Goal: Task Accomplishment & Management: Complete application form

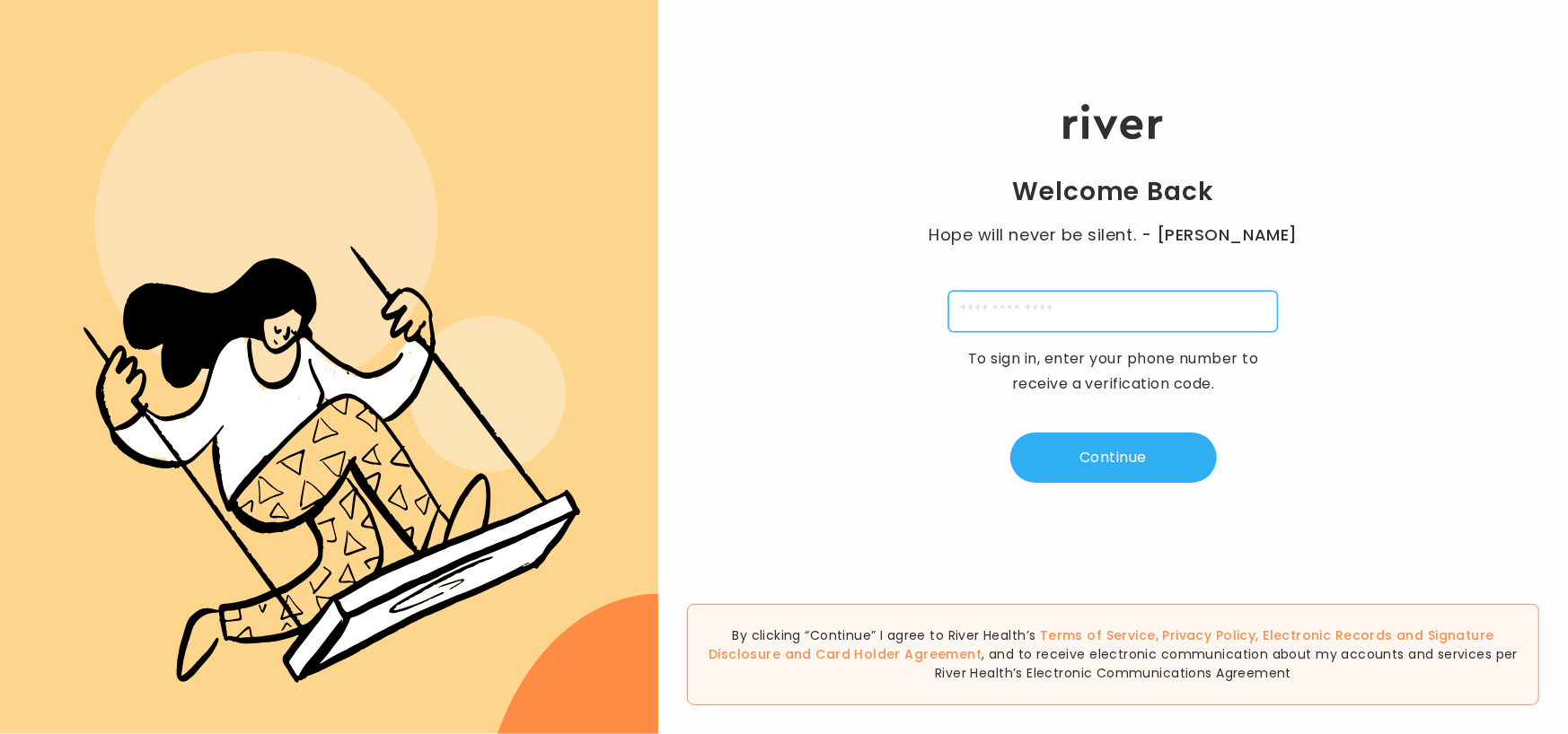
click at [1017, 308] on input "tel" at bounding box center [1113, 311] width 330 height 41
type input "**********"
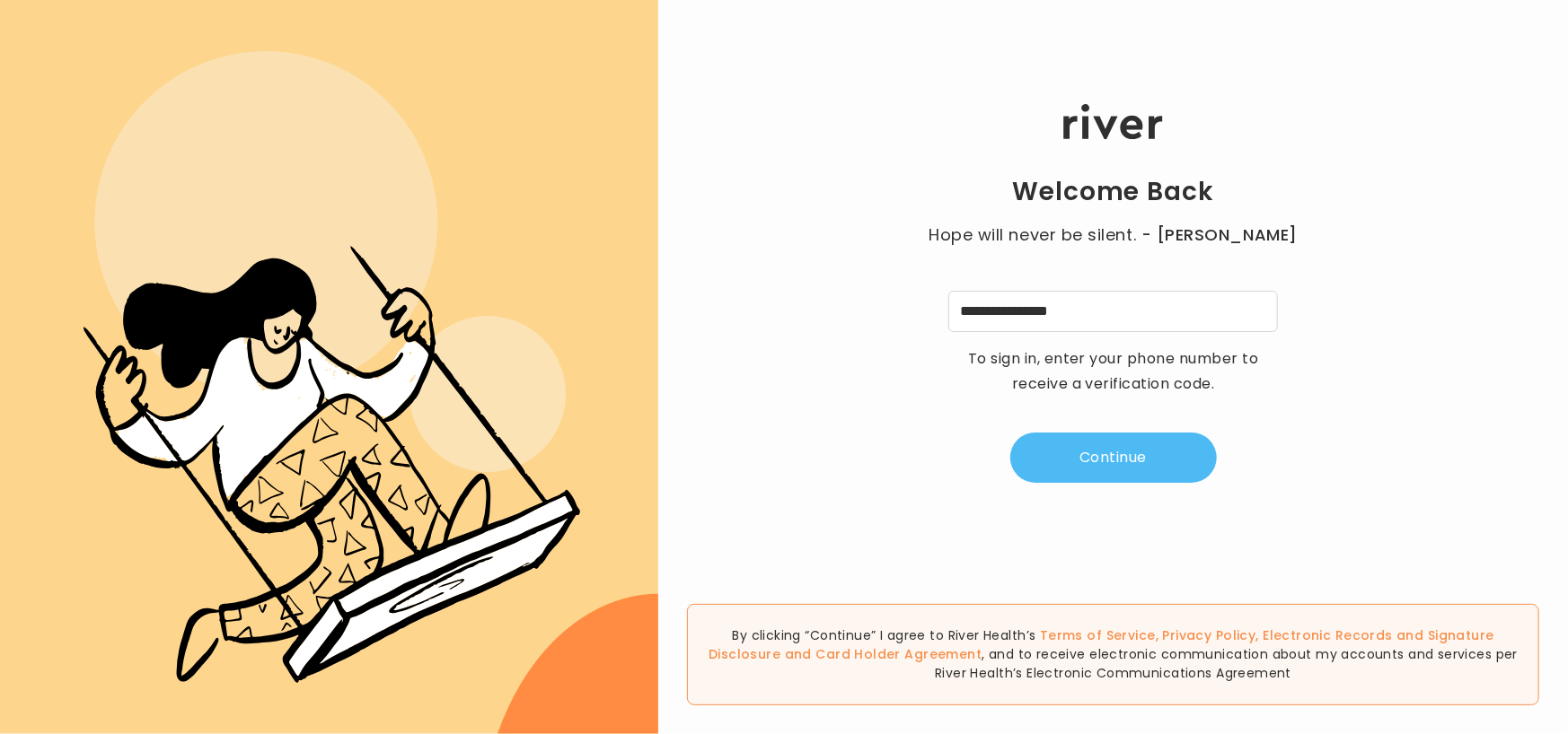
click at [1141, 458] on button "Continue" at bounding box center [1113, 458] width 206 height 50
type input "*"
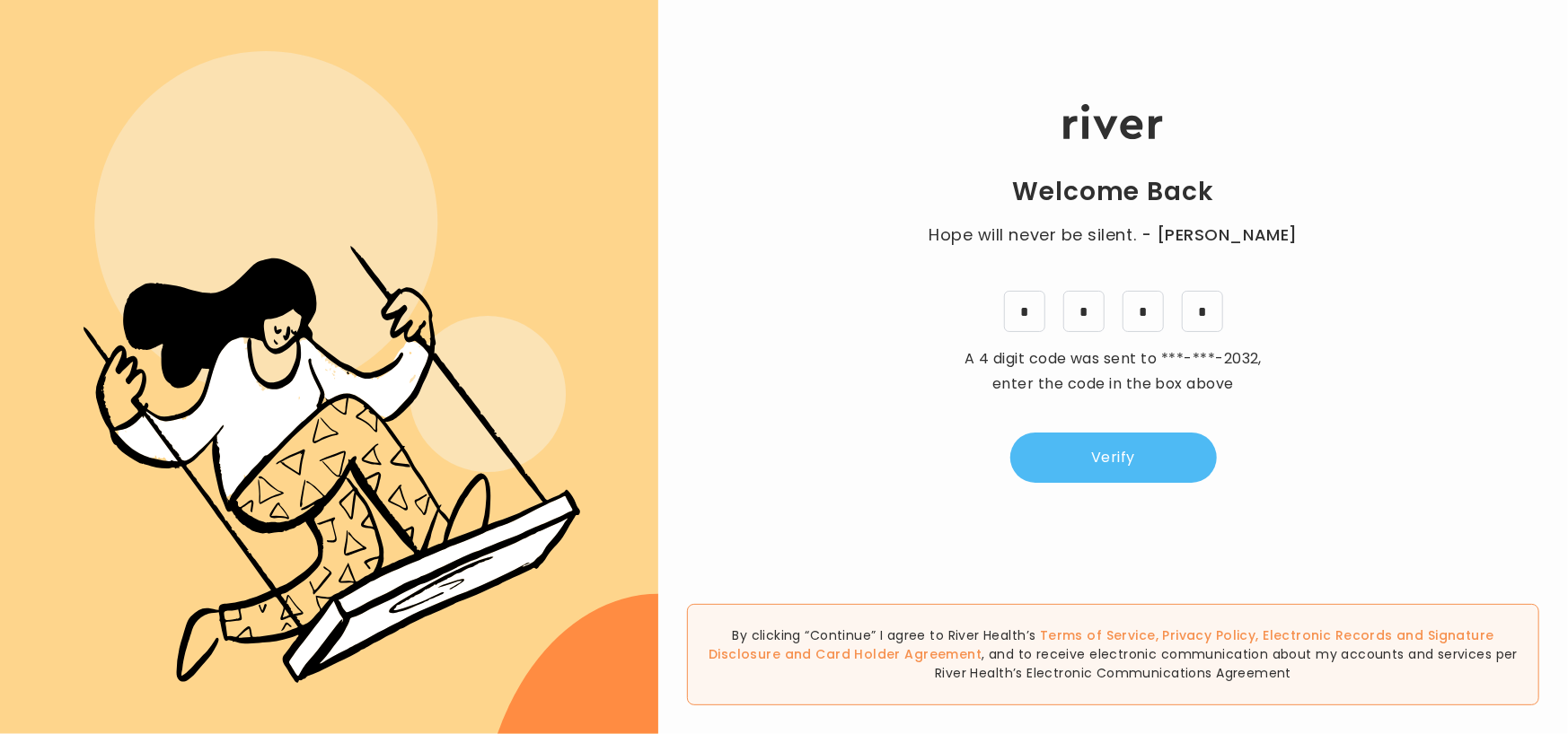
click at [1140, 455] on button "Verify" at bounding box center [1113, 458] width 206 height 50
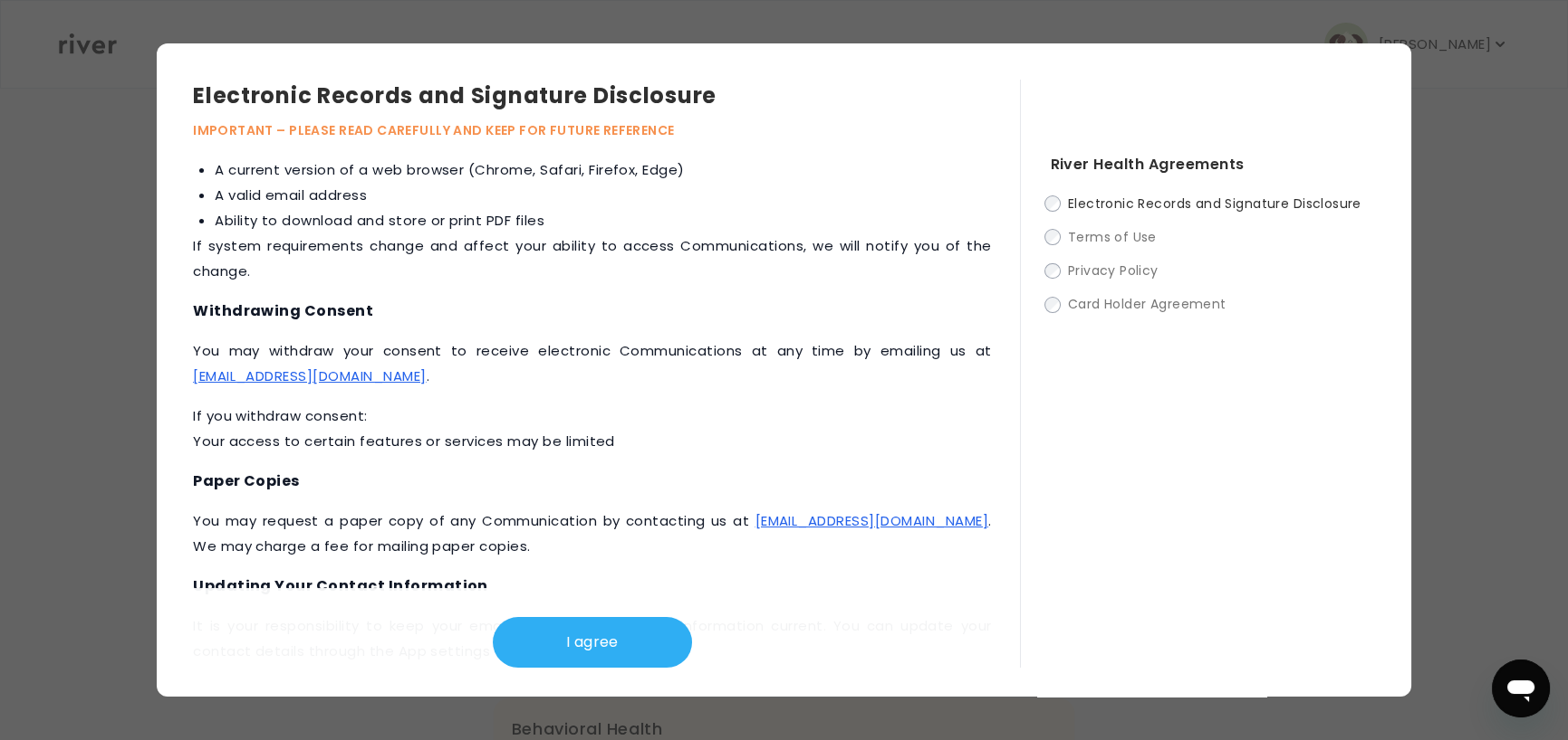
scroll to position [519, 0]
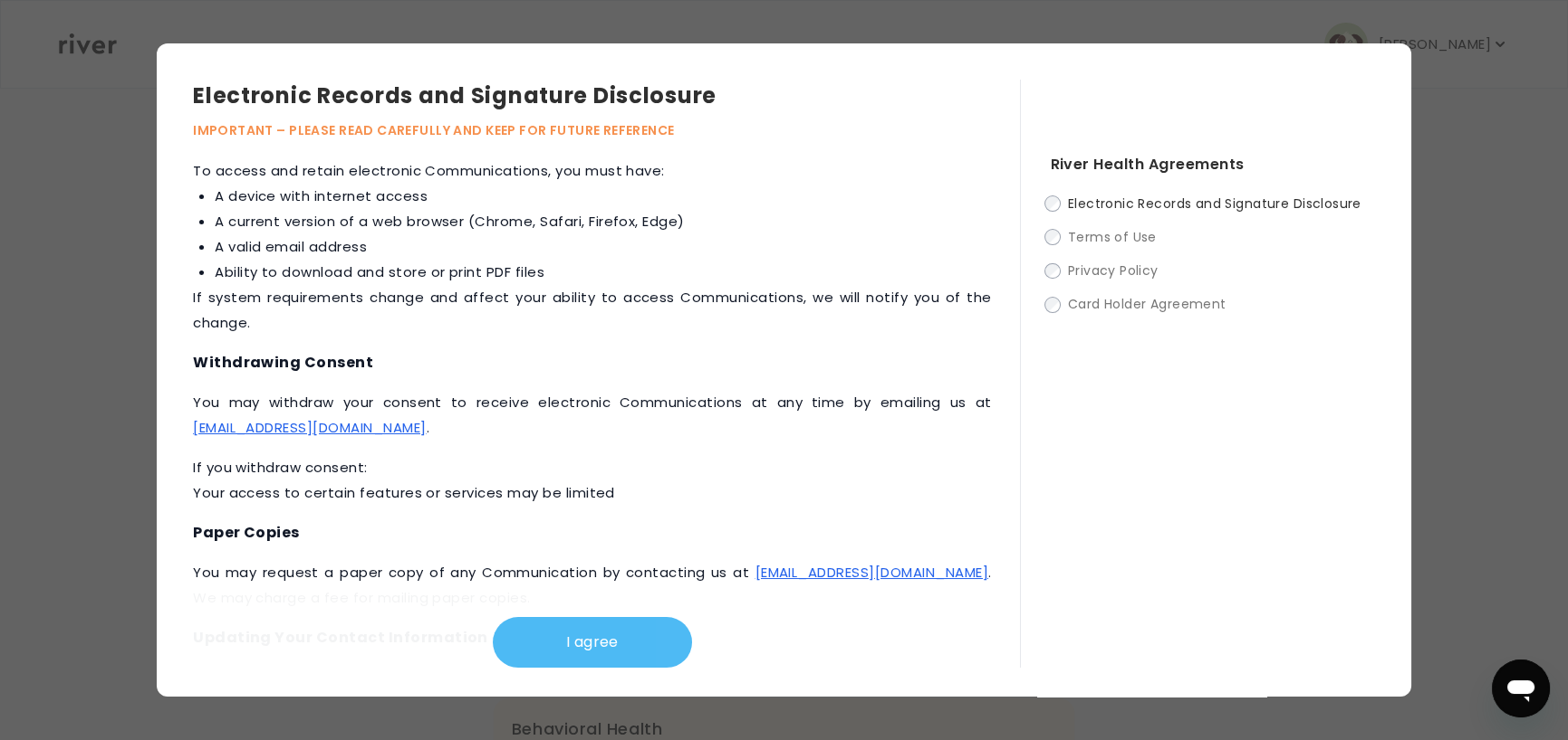
click at [650, 645] on button "I agree" at bounding box center [592, 643] width 200 height 51
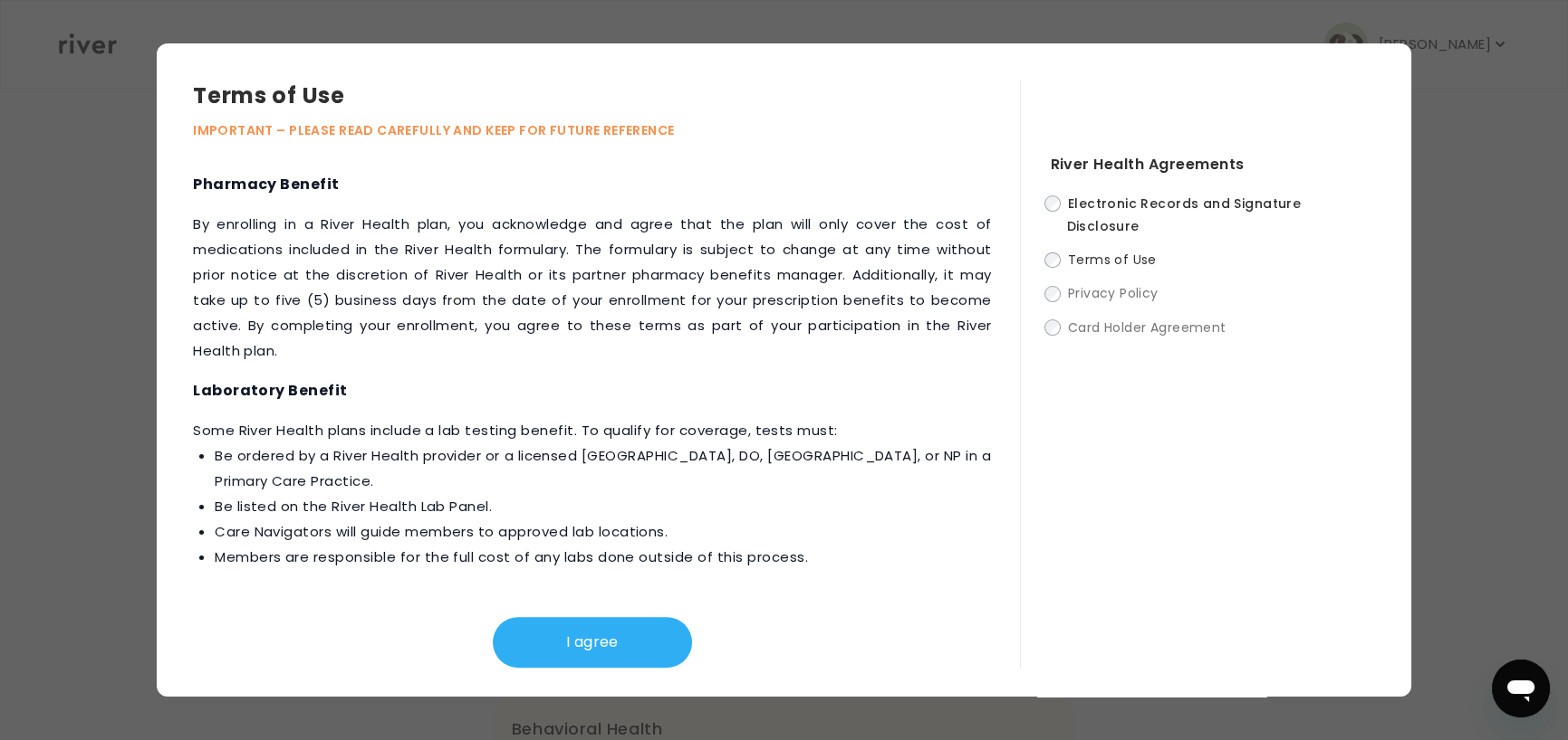
scroll to position [2126, 0]
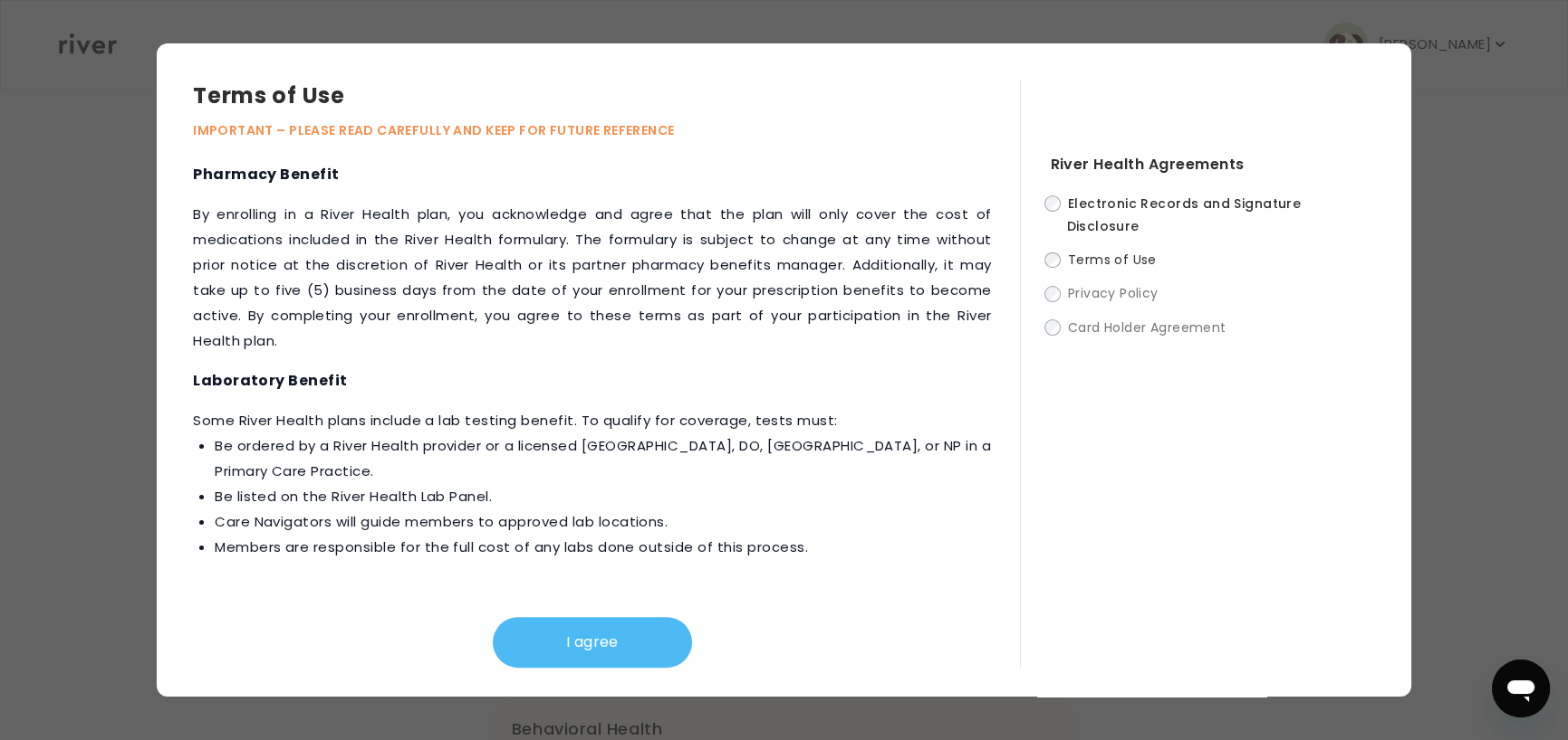
click at [660, 659] on button "I agree" at bounding box center [592, 643] width 200 height 51
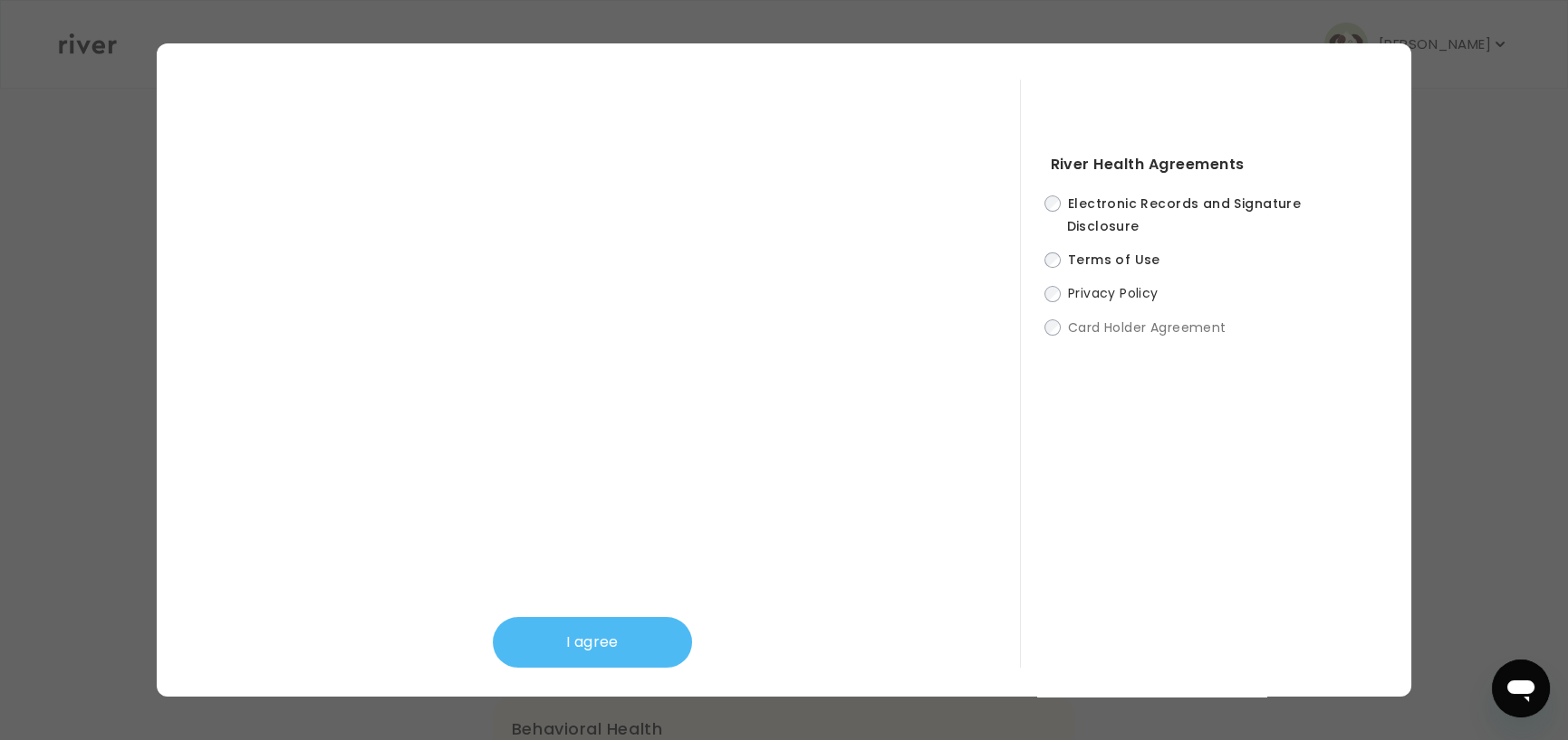
click at [668, 646] on button "I agree" at bounding box center [592, 643] width 200 height 51
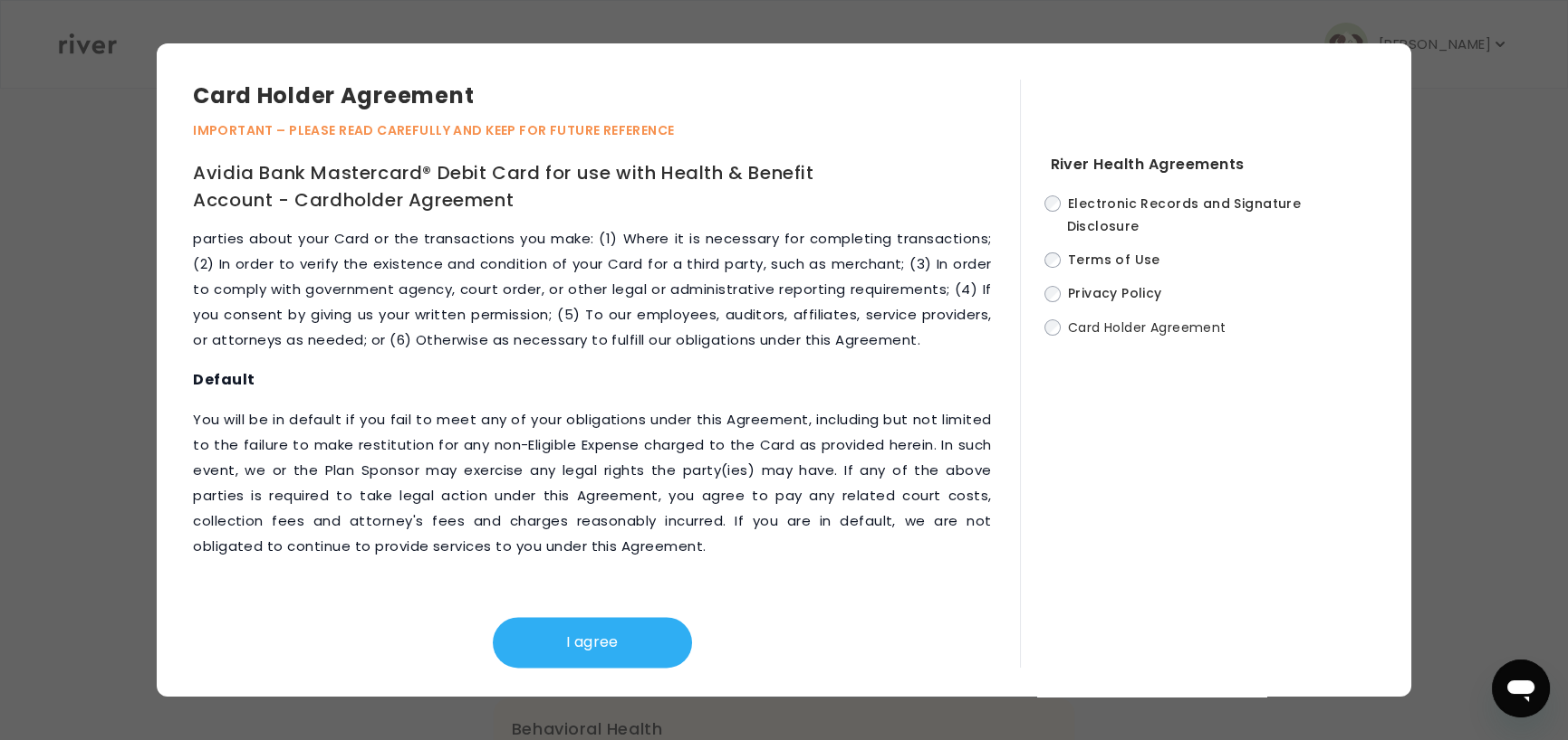
scroll to position [8171, 0]
click at [599, 632] on button "I agree" at bounding box center [592, 643] width 200 height 51
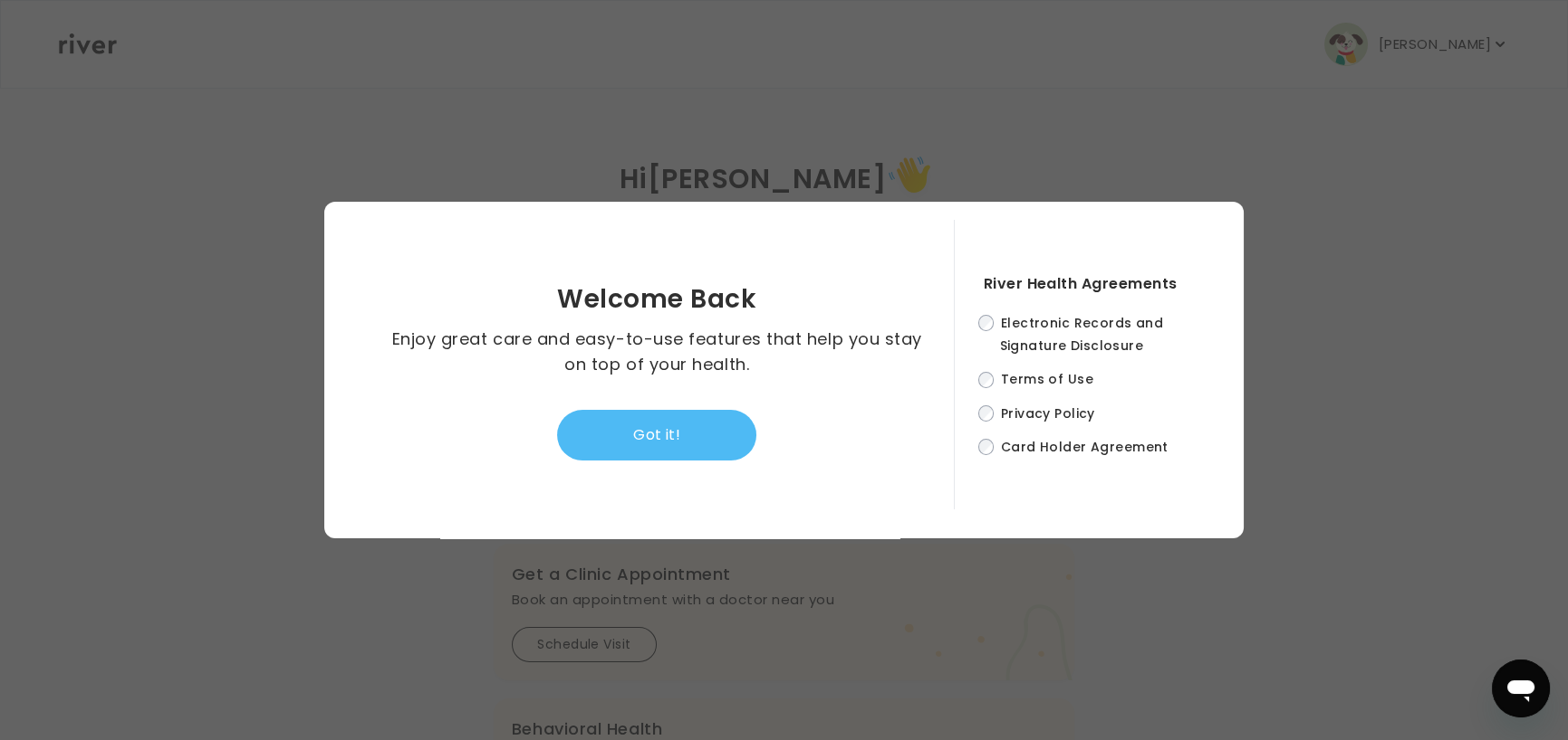
click at [710, 416] on button "Got it!" at bounding box center [656, 436] width 200 height 51
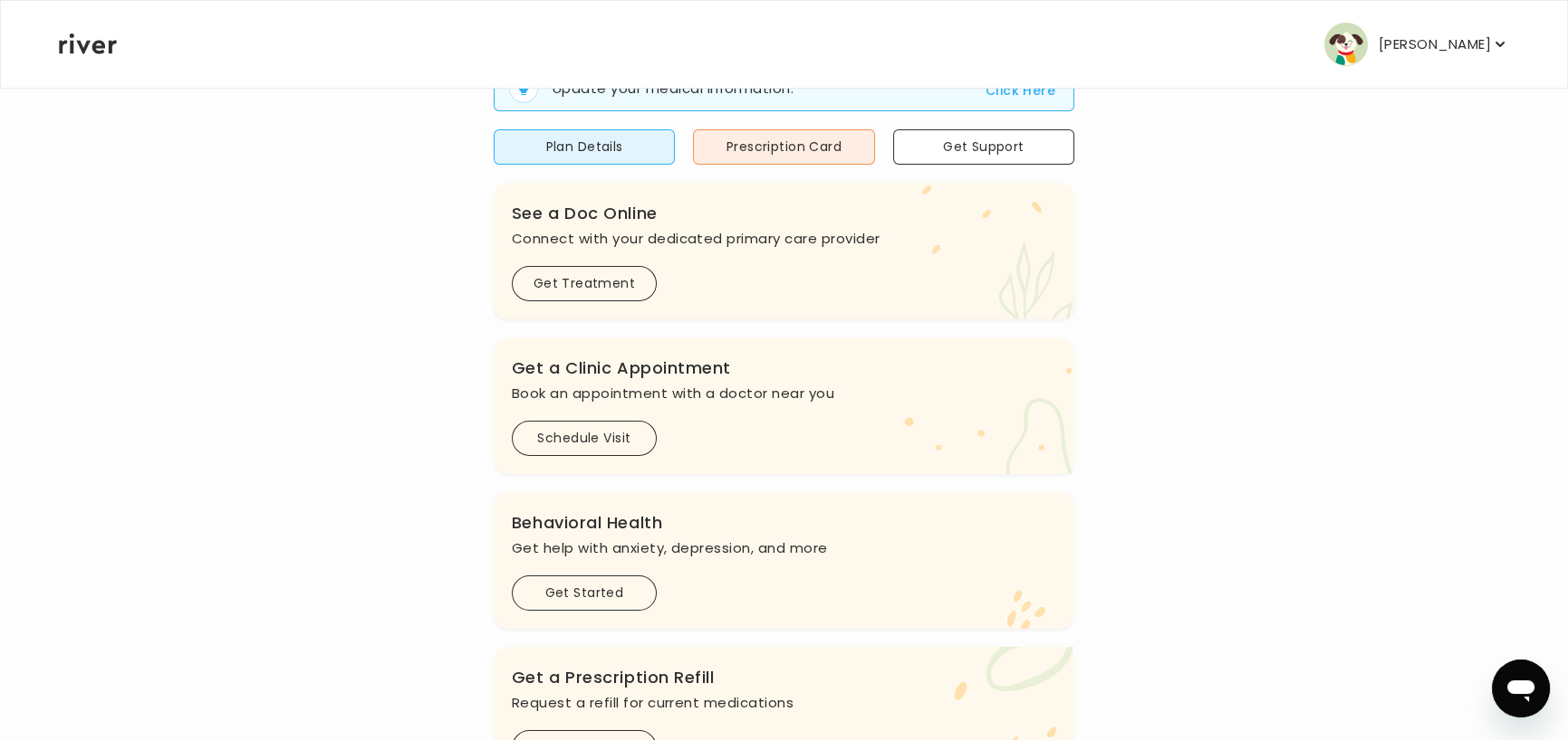
scroll to position [181, 0]
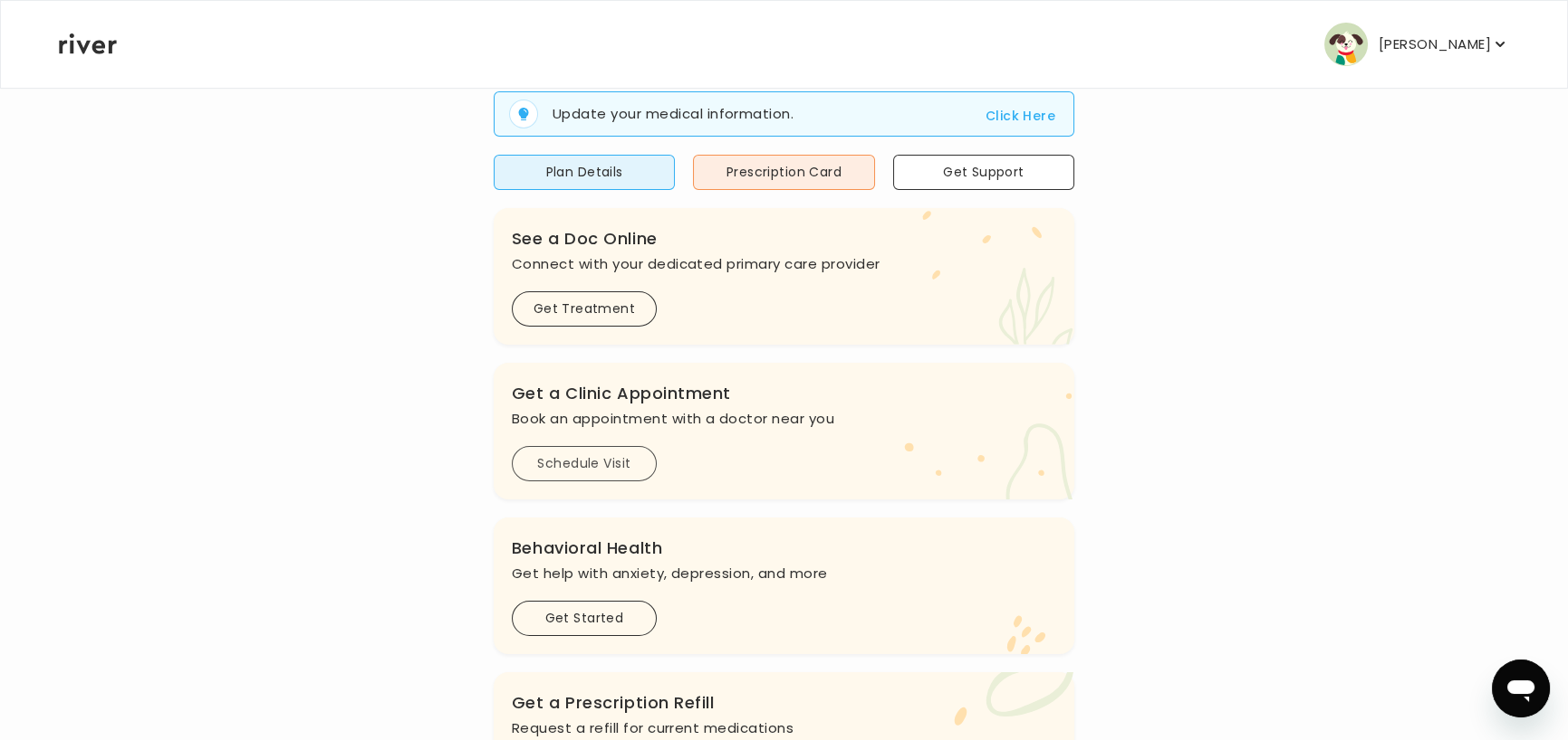
click at [589, 452] on button "Schedule Visit" at bounding box center [584, 464] width 145 height 36
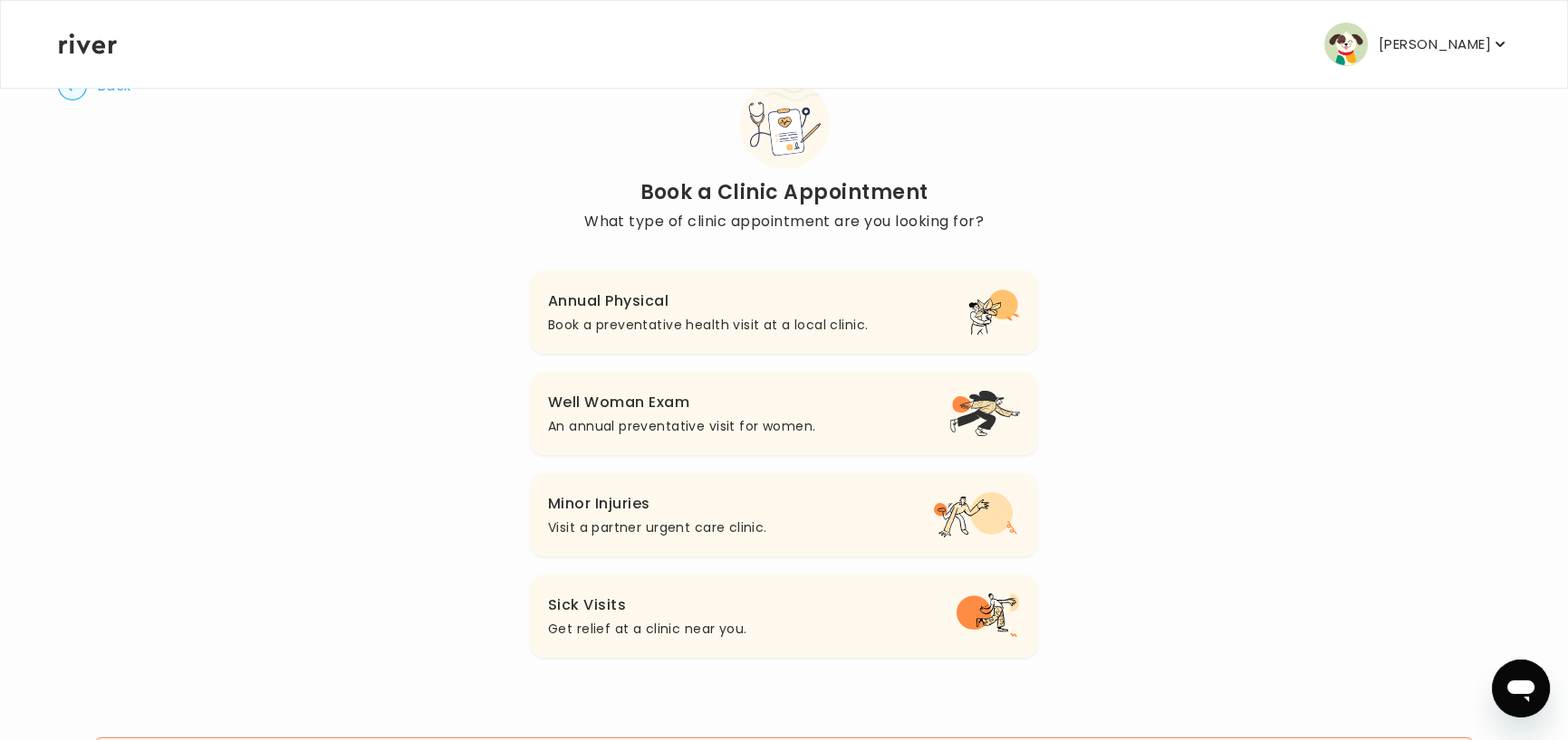
scroll to position [91, 0]
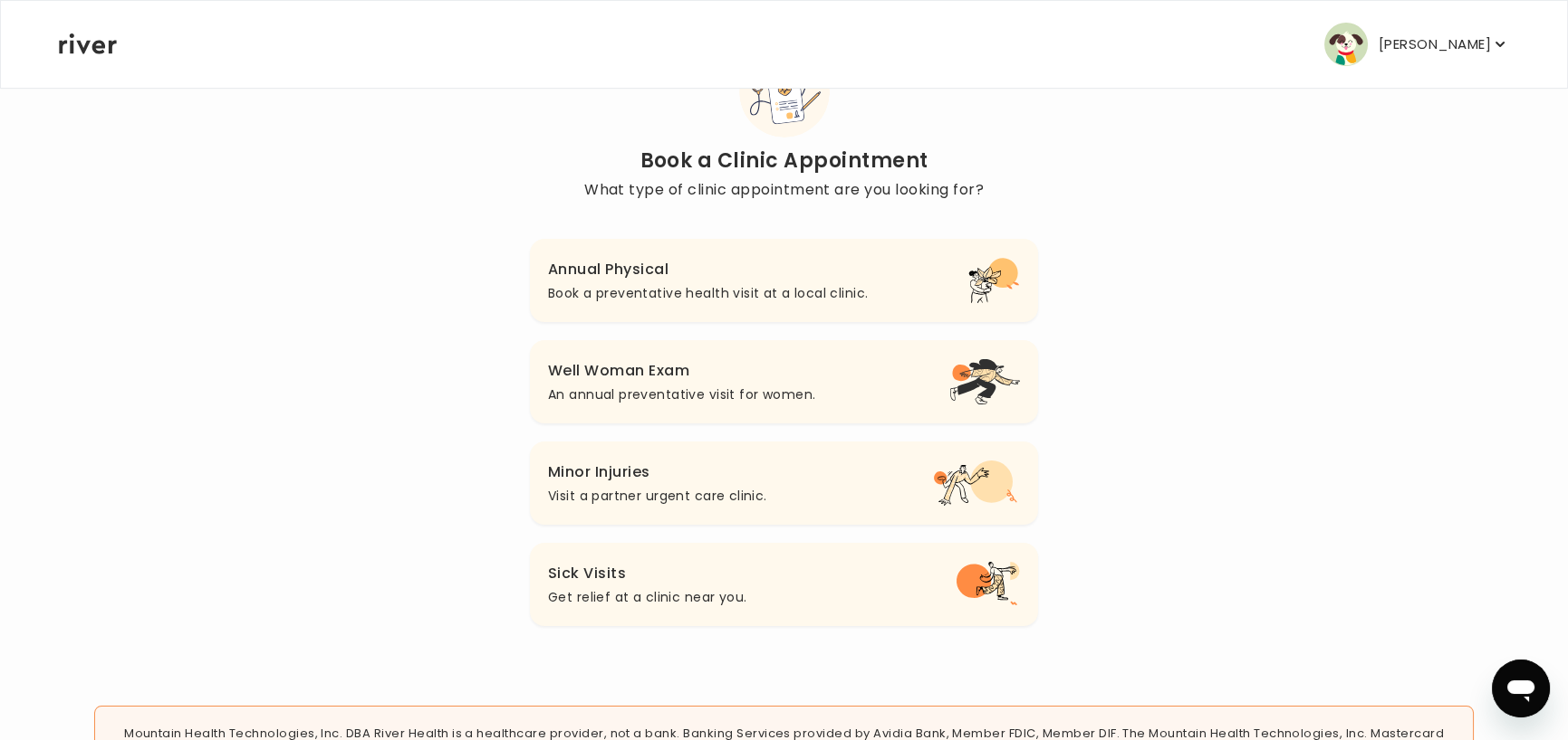
click at [750, 597] on button "Sick Visits Get relief at a clinic near you." at bounding box center [784, 585] width 508 height 83
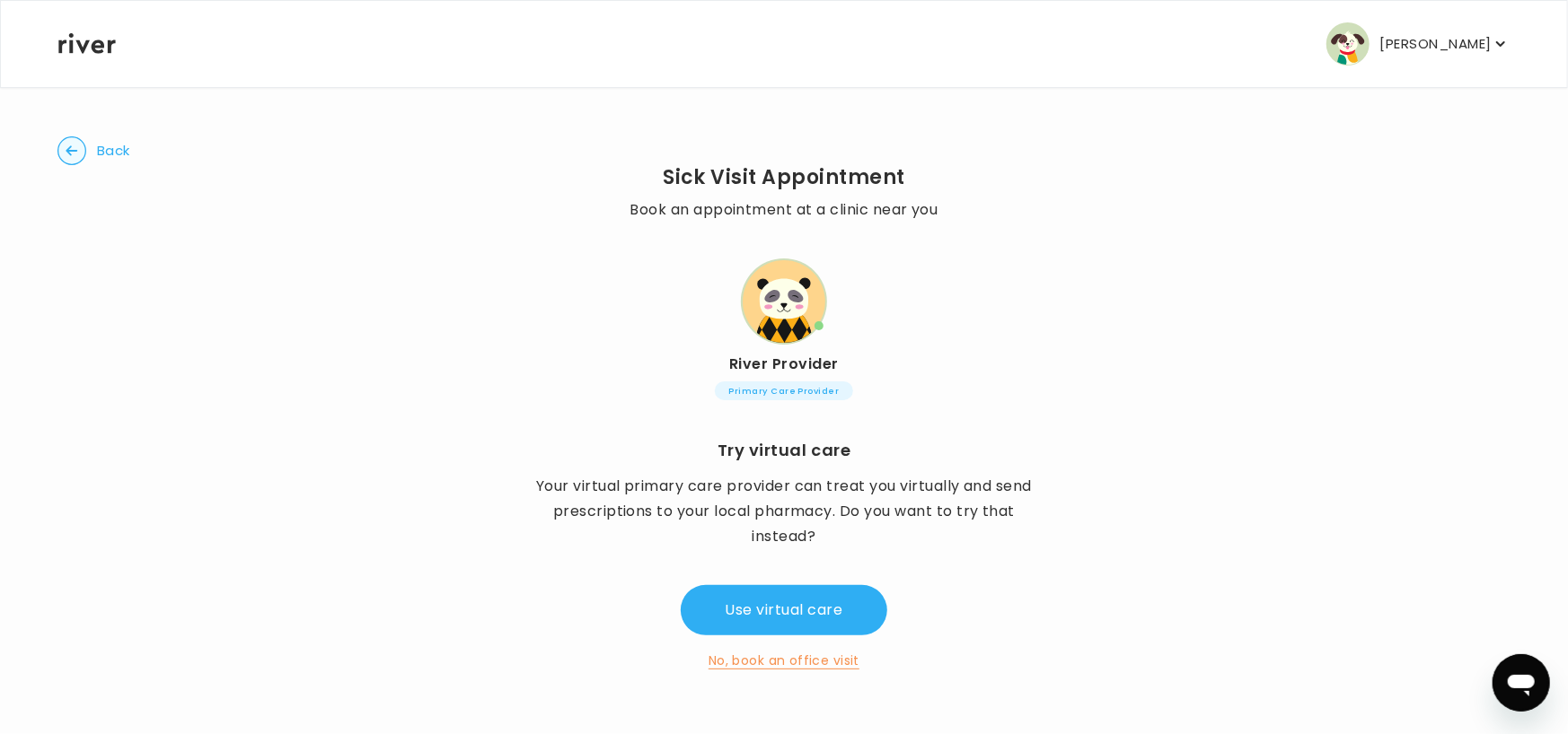
click at [816, 657] on button "No, book an office visit" at bounding box center [784, 661] width 151 height 21
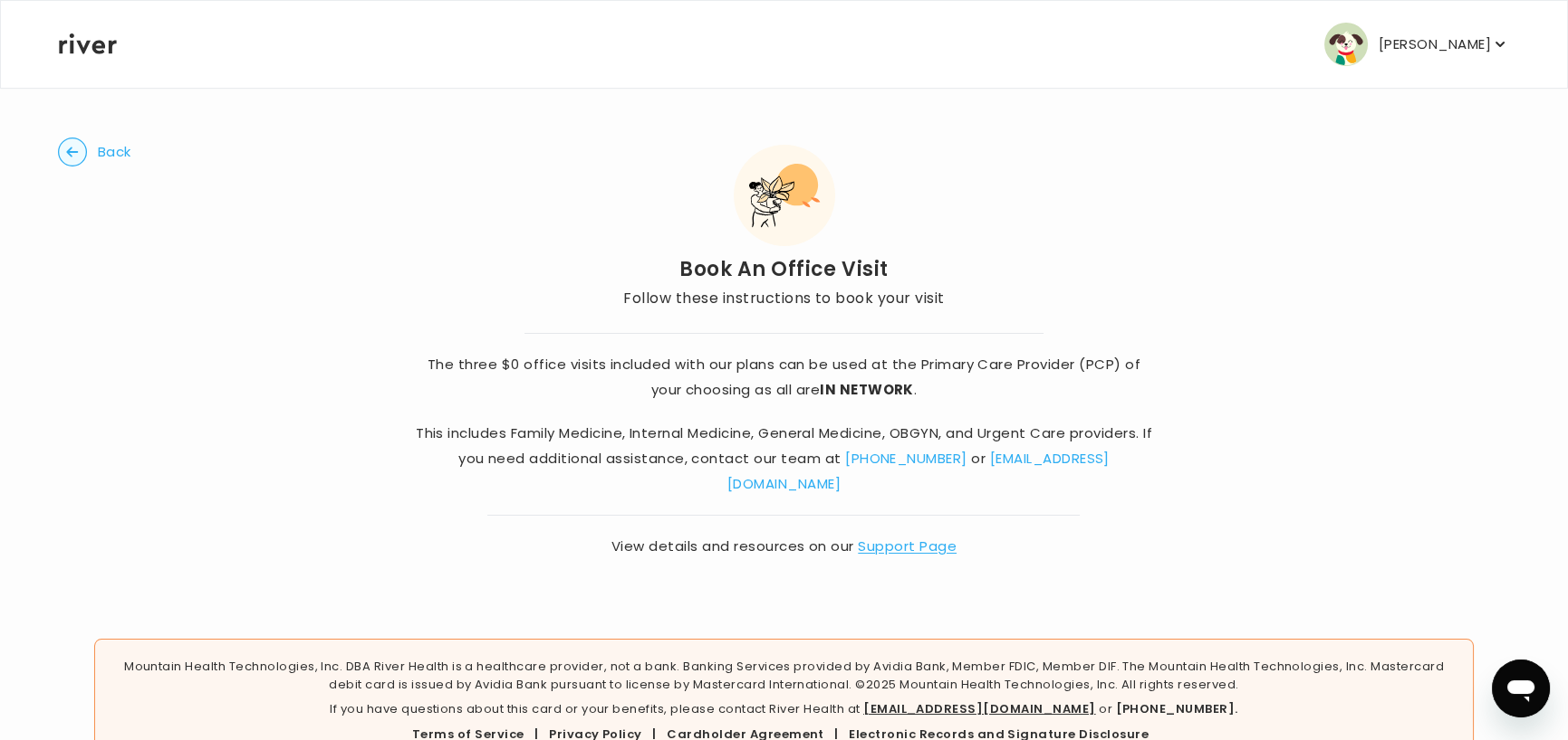
scroll to position [24, 0]
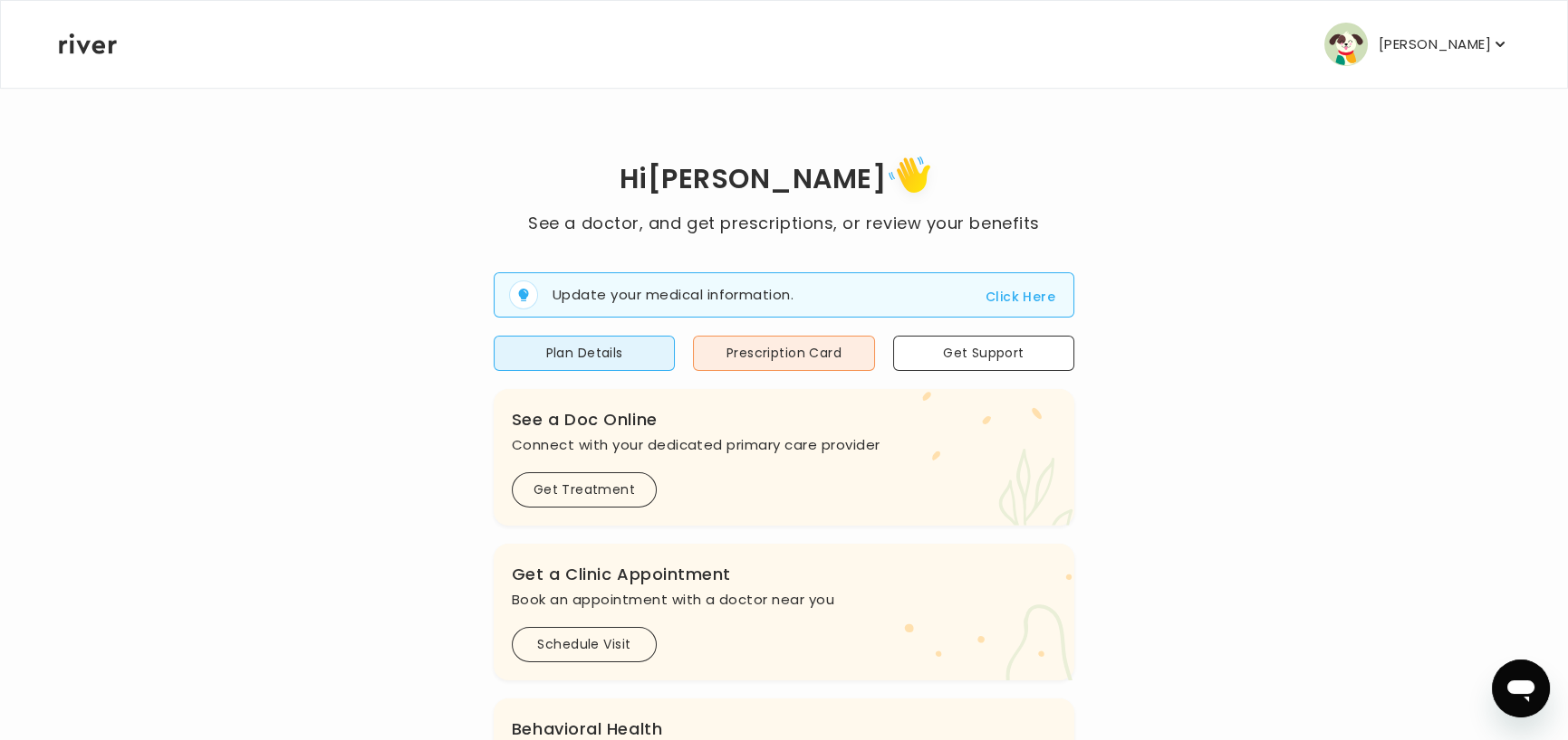
scroll to position [91, 0]
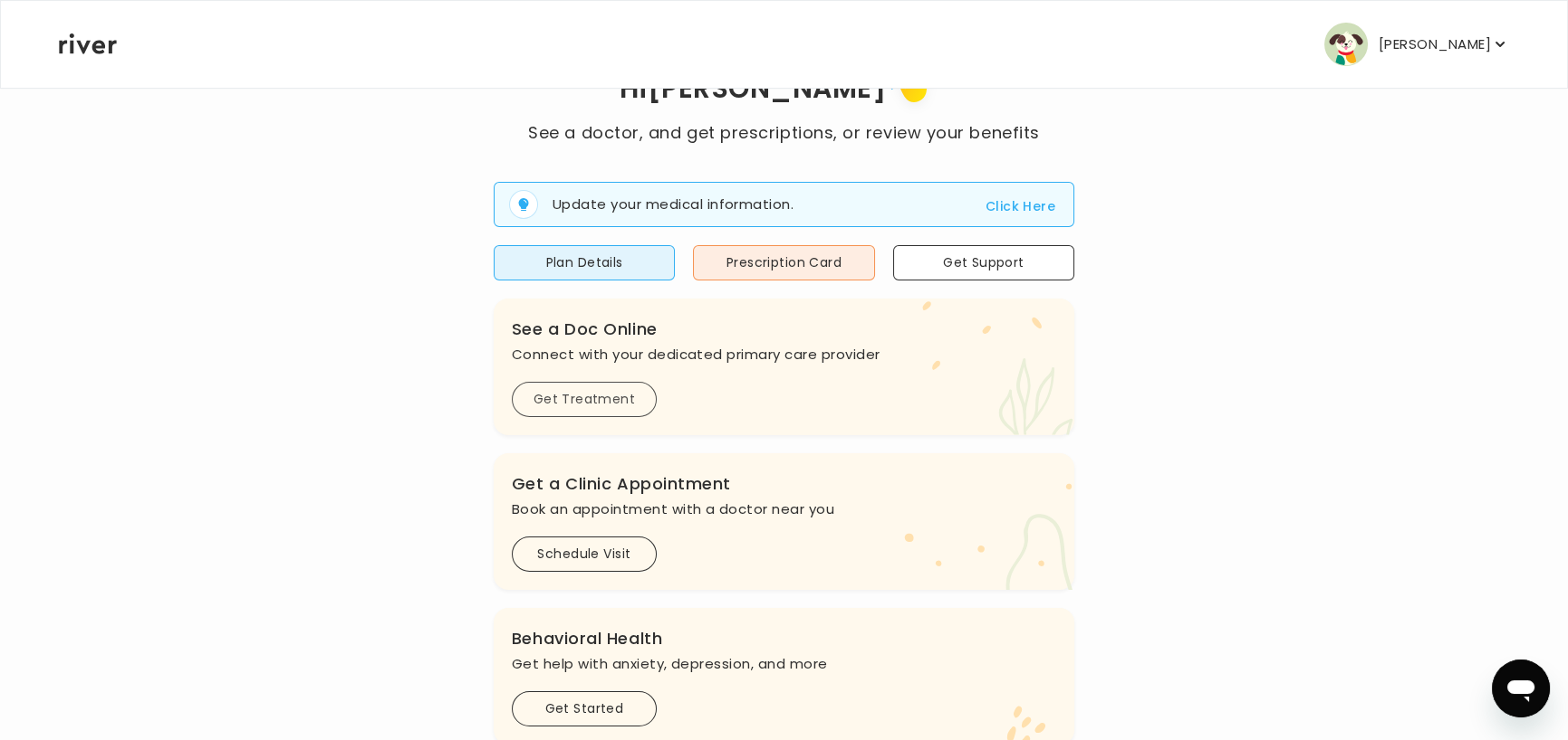
click at [602, 397] on button "Get Treatment" at bounding box center [584, 400] width 145 height 36
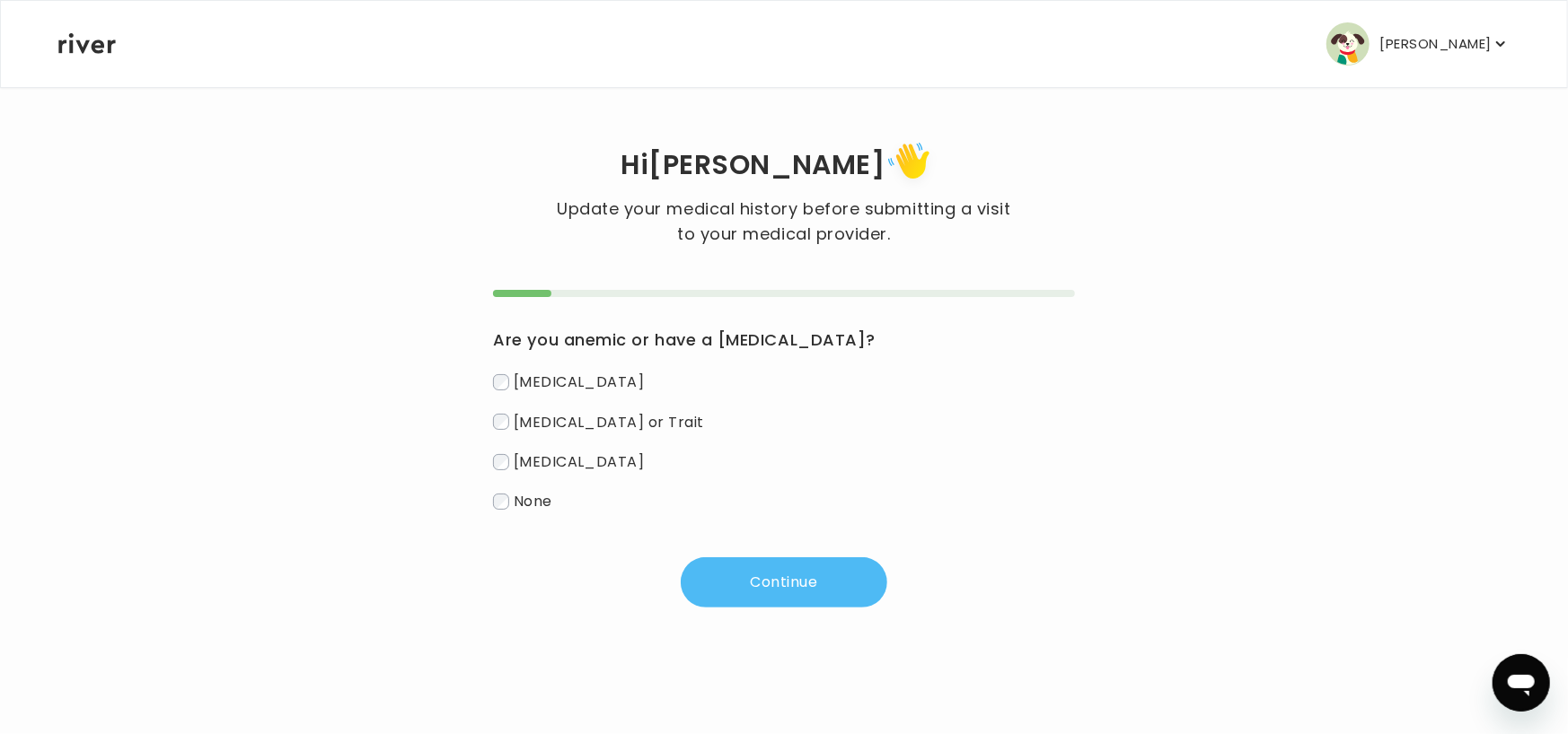
click at [747, 582] on button "Continue" at bounding box center [784, 583] width 206 height 50
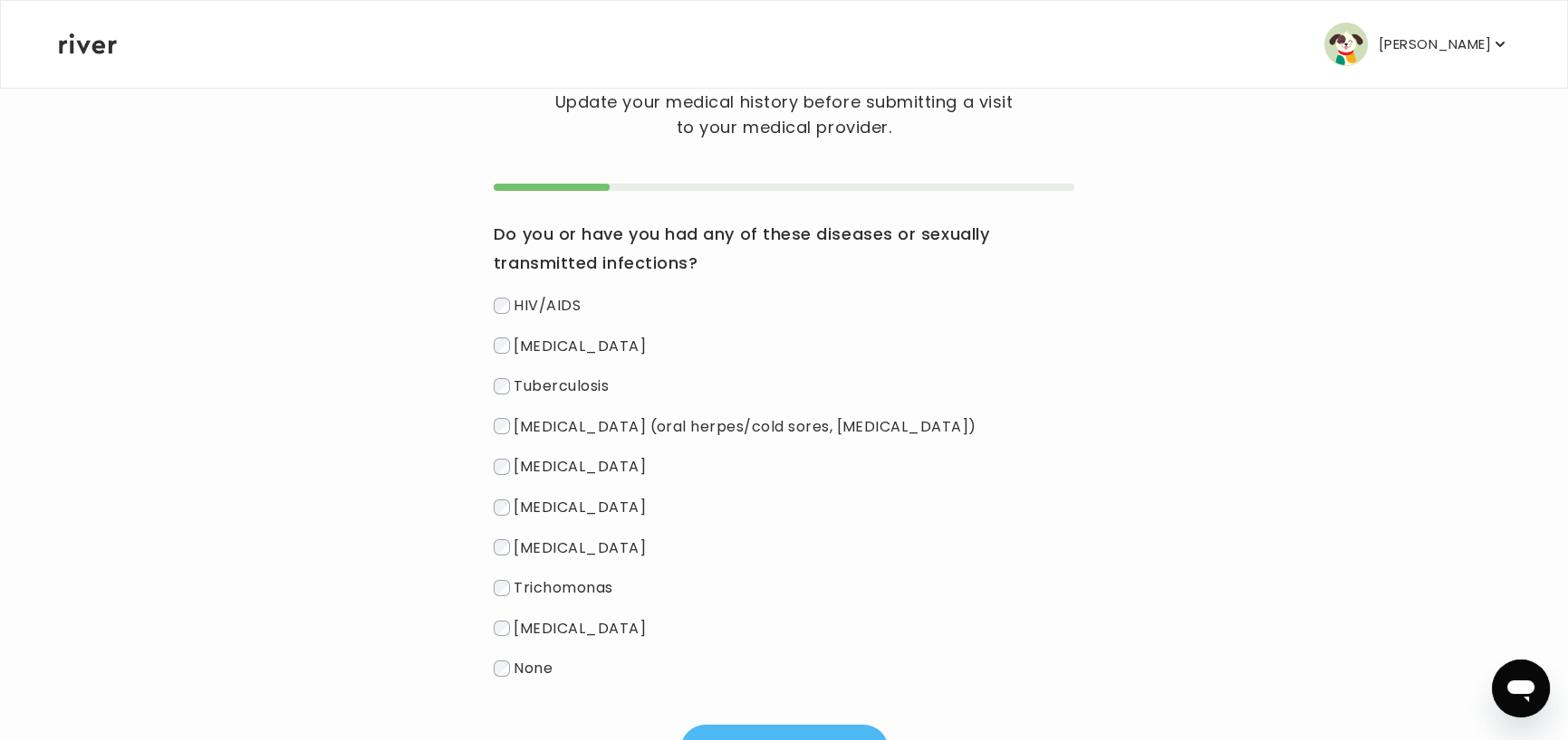
scroll to position [181, 0]
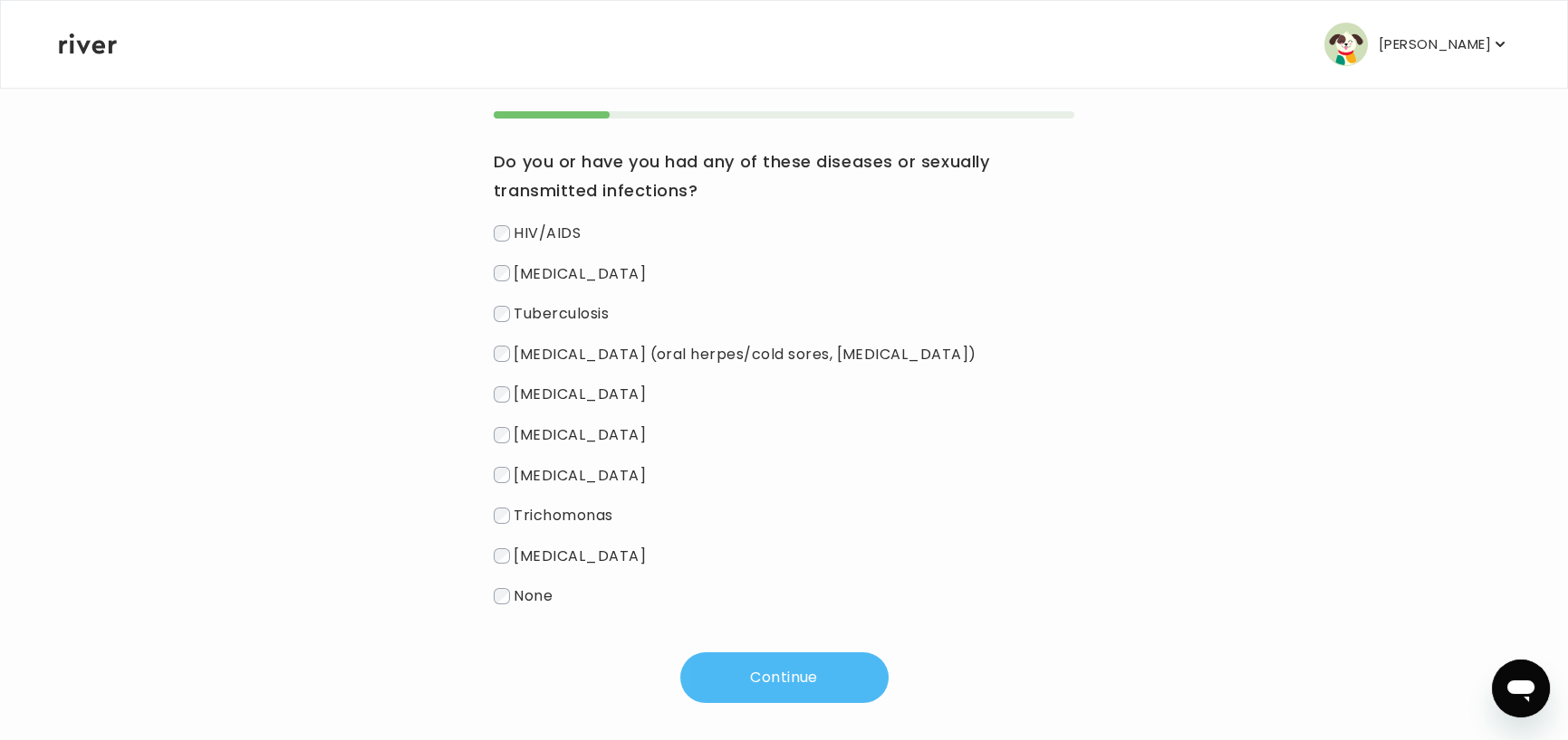
click at [751, 668] on button "Continue" at bounding box center [784, 678] width 208 height 51
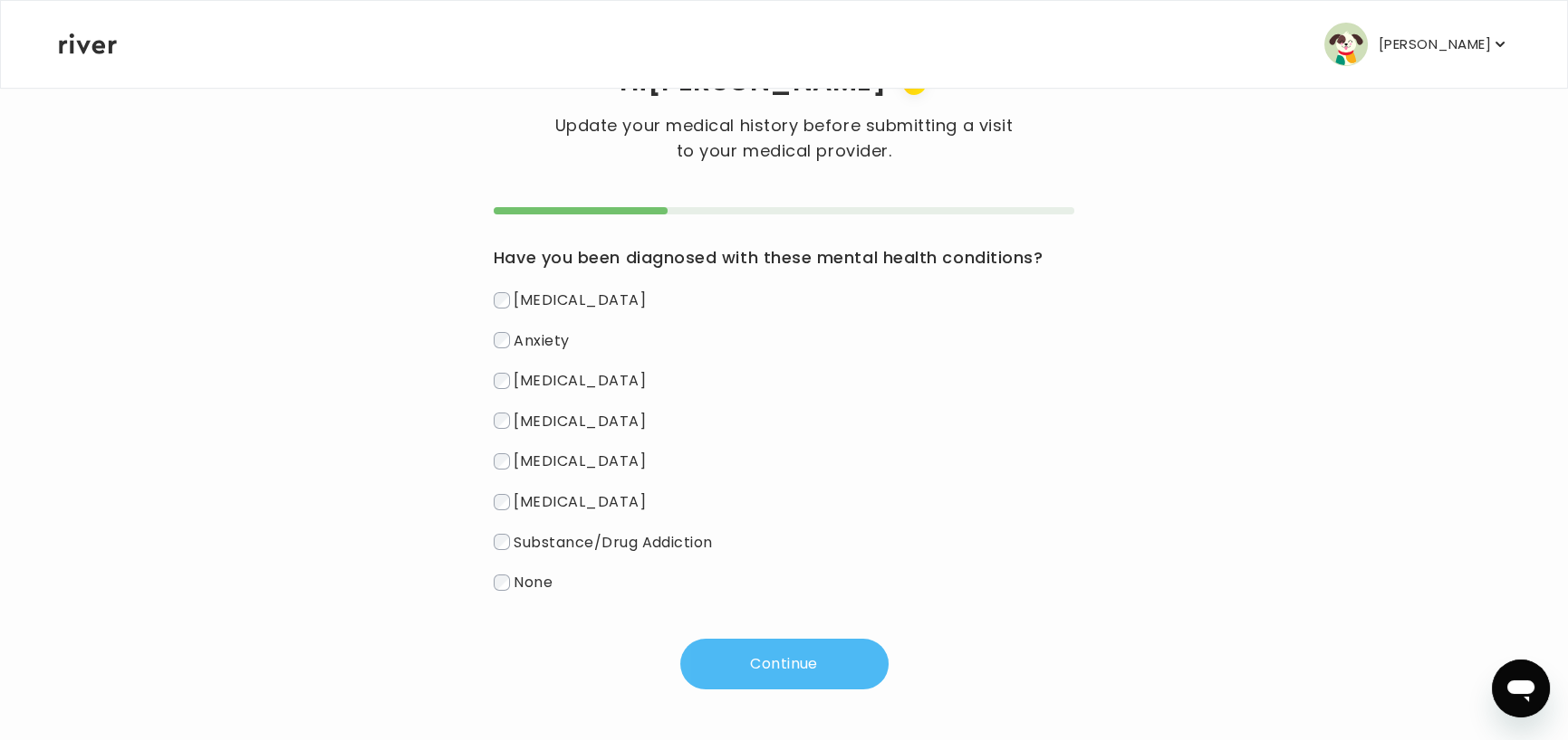
scroll to position [85, 0]
click at [778, 659] on button "Continue" at bounding box center [784, 664] width 208 height 51
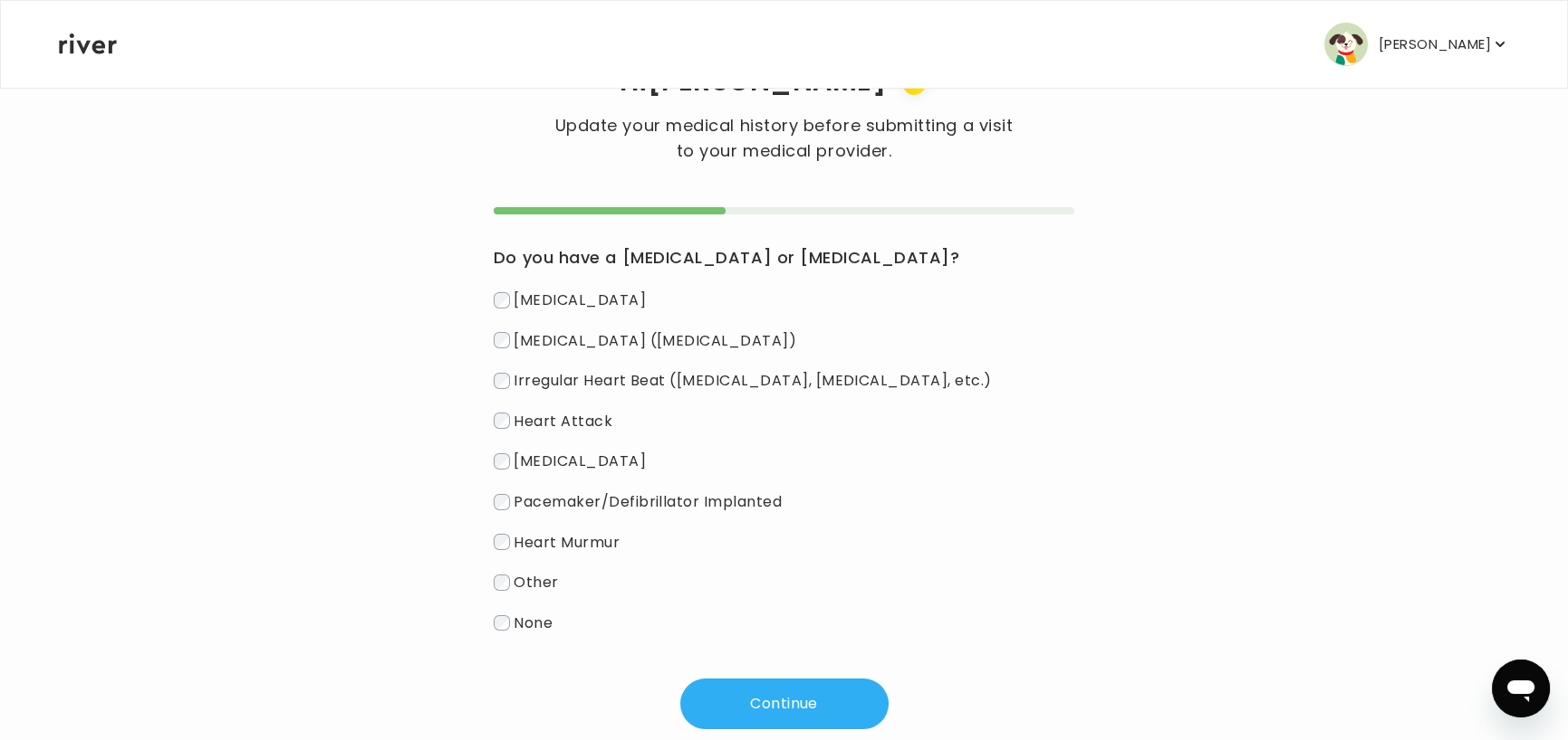
click at [494, 613] on label "None" at bounding box center [784, 623] width 580 height 26
click at [769, 711] on button "Continue" at bounding box center [784, 704] width 208 height 51
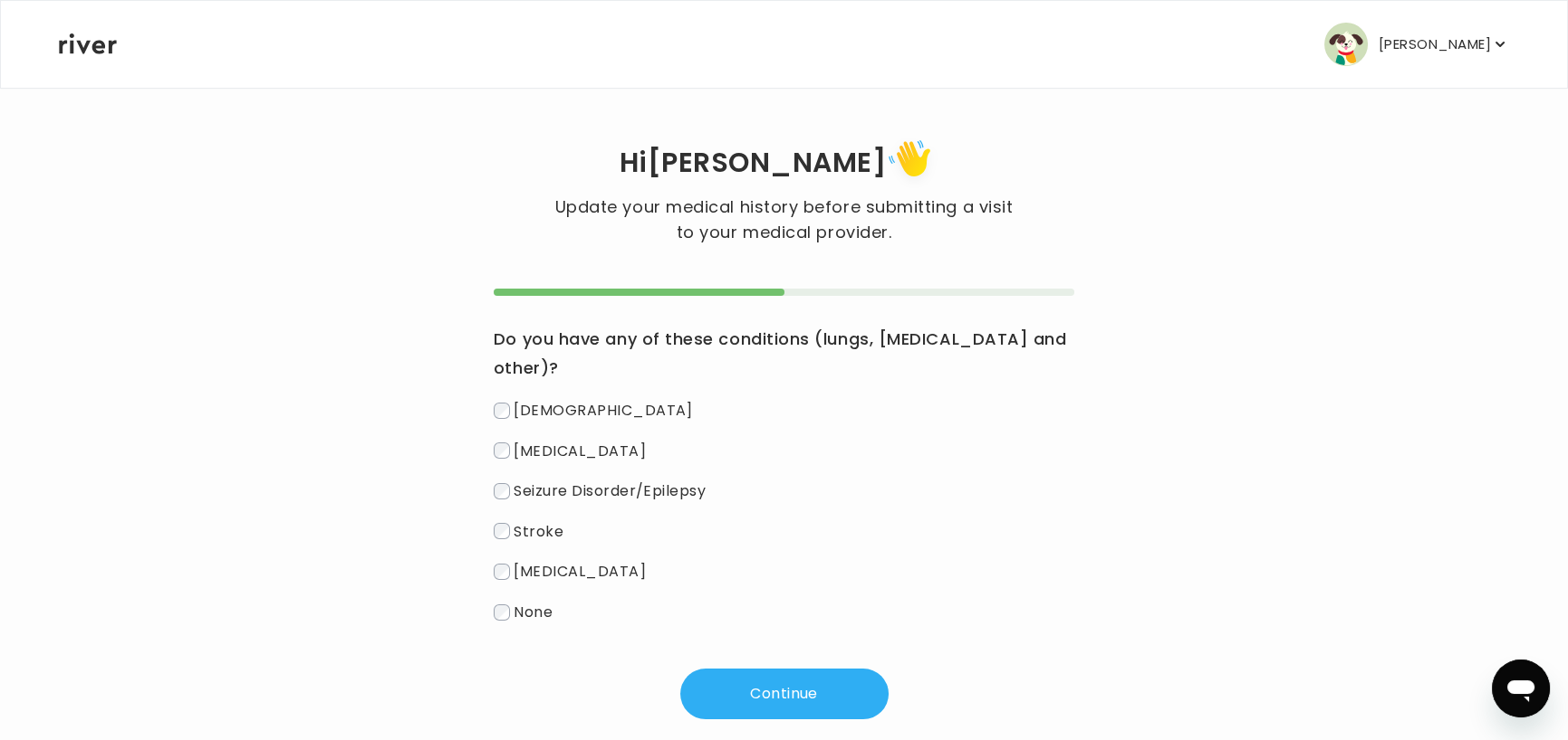
click at [498, 599] on label "None" at bounding box center [784, 613] width 580 height 26
click at [773, 669] on button "Continue" at bounding box center [784, 694] width 208 height 51
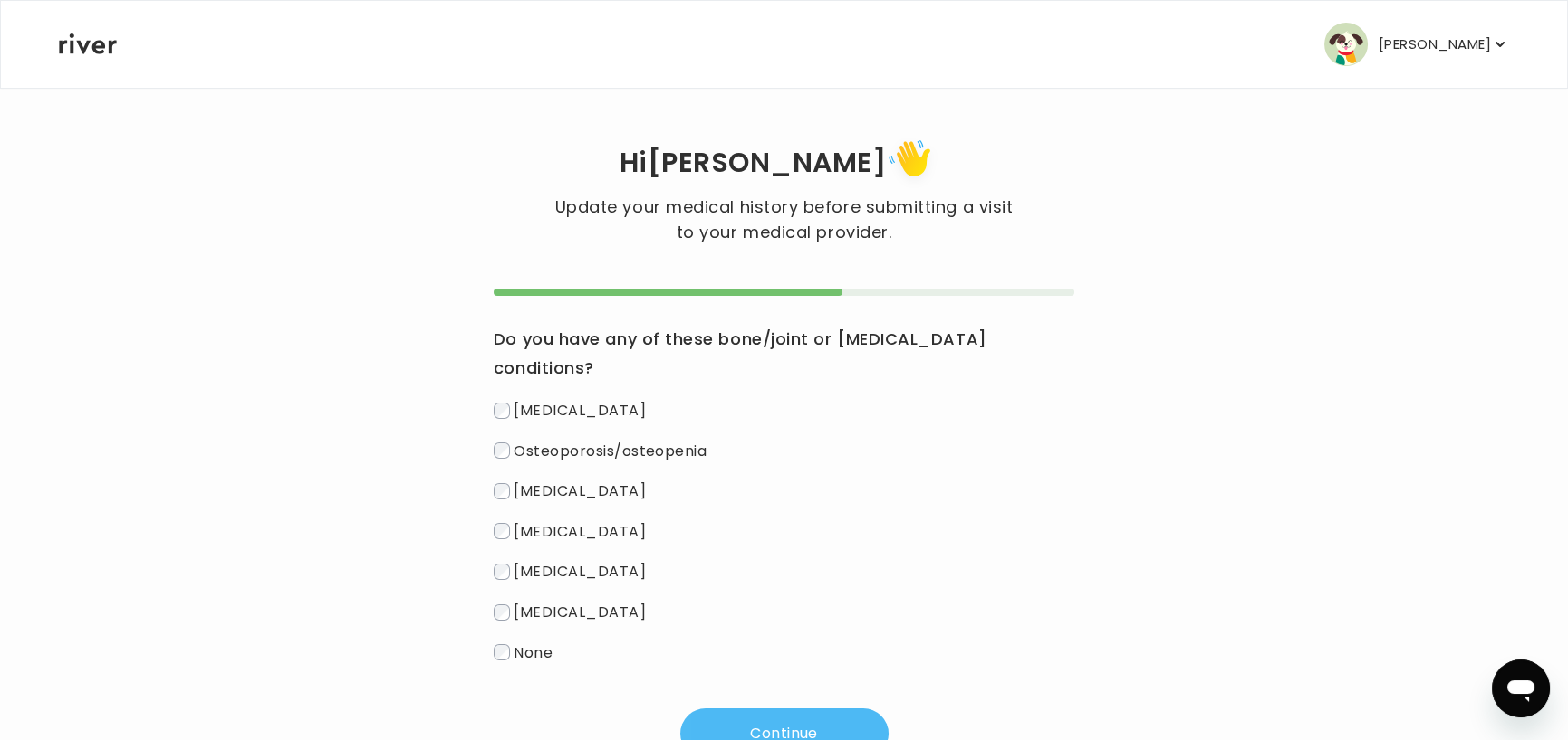
click at [749, 709] on button "Continue" at bounding box center [784, 734] width 208 height 51
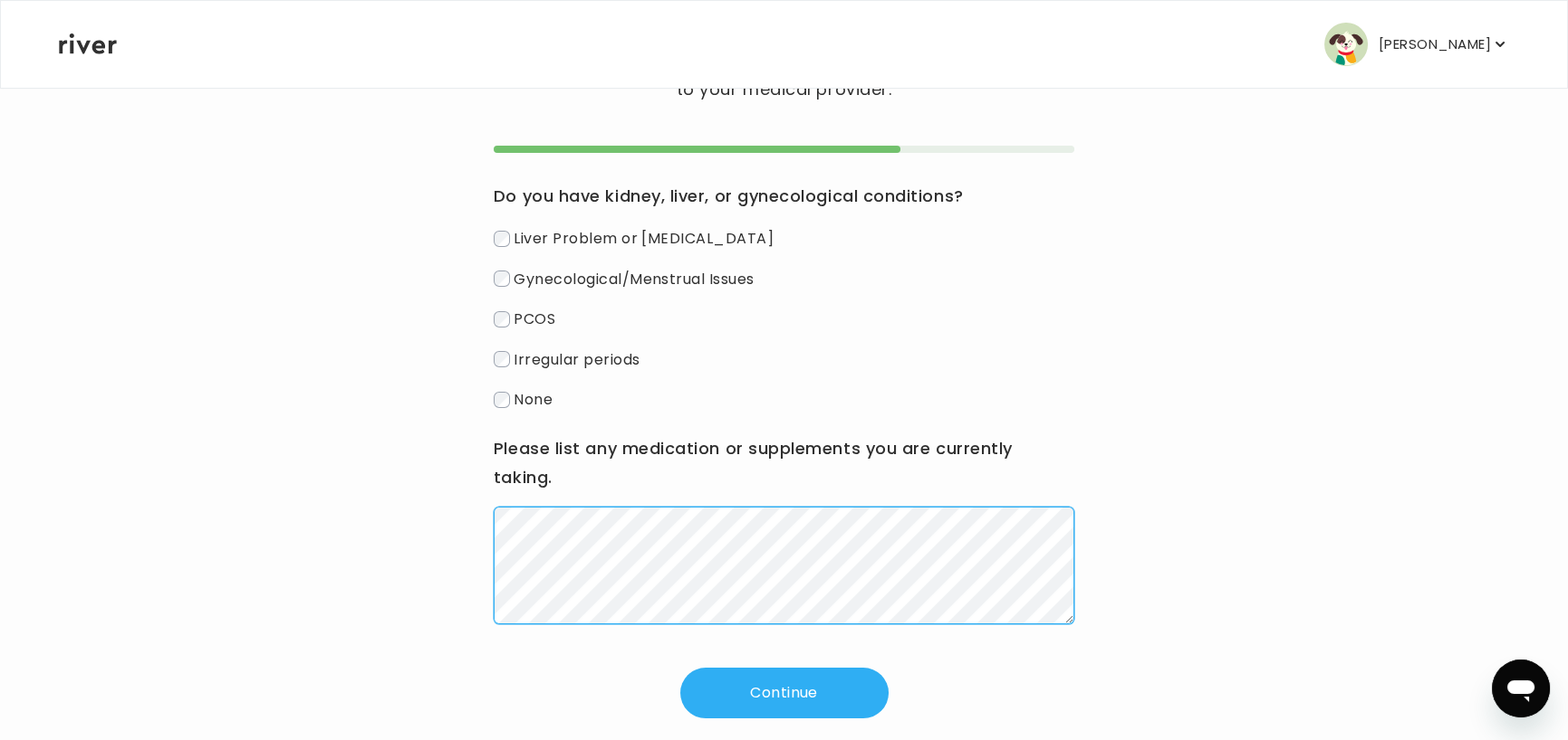
scroll to position [174, 0]
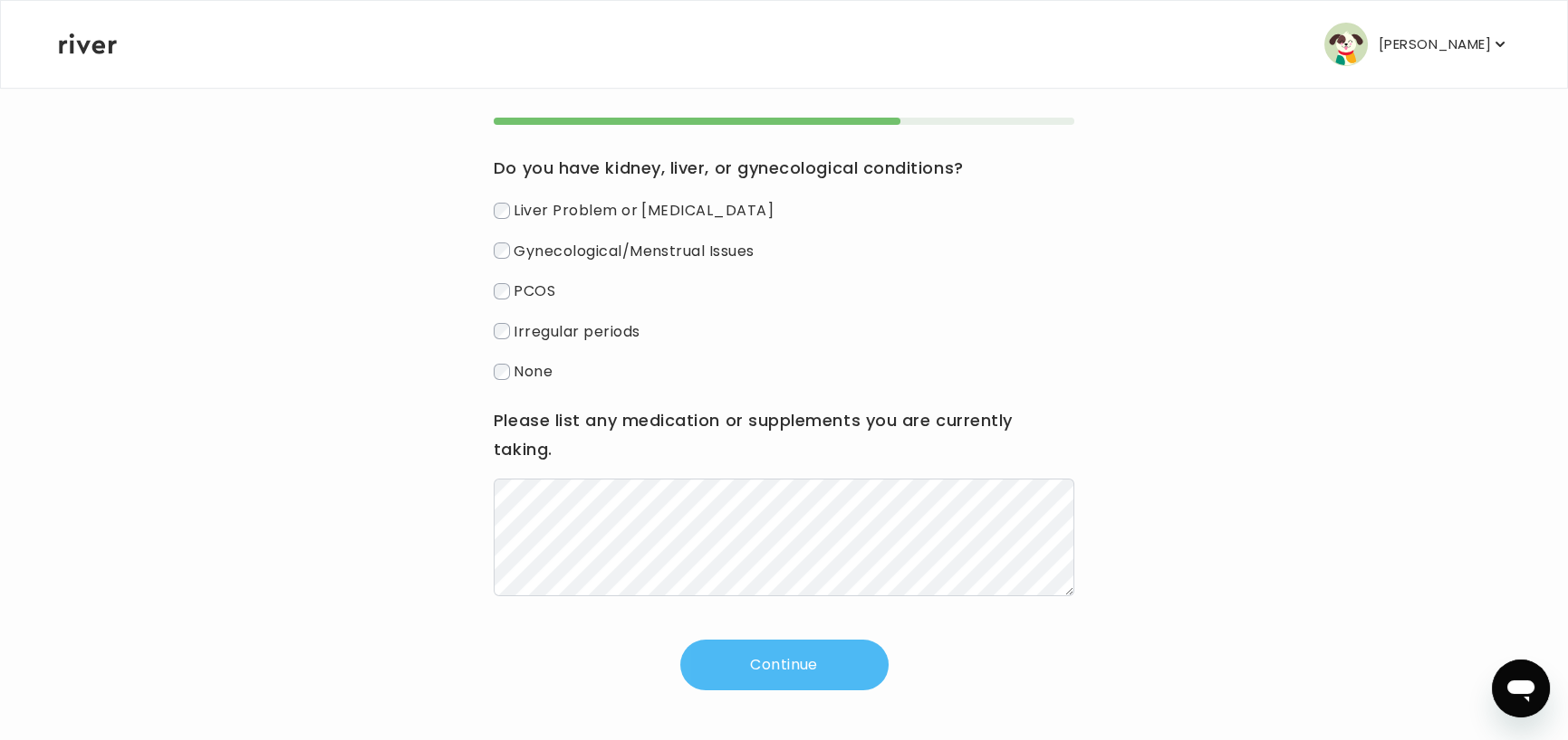
click at [769, 656] on button "Continue" at bounding box center [784, 665] width 208 height 51
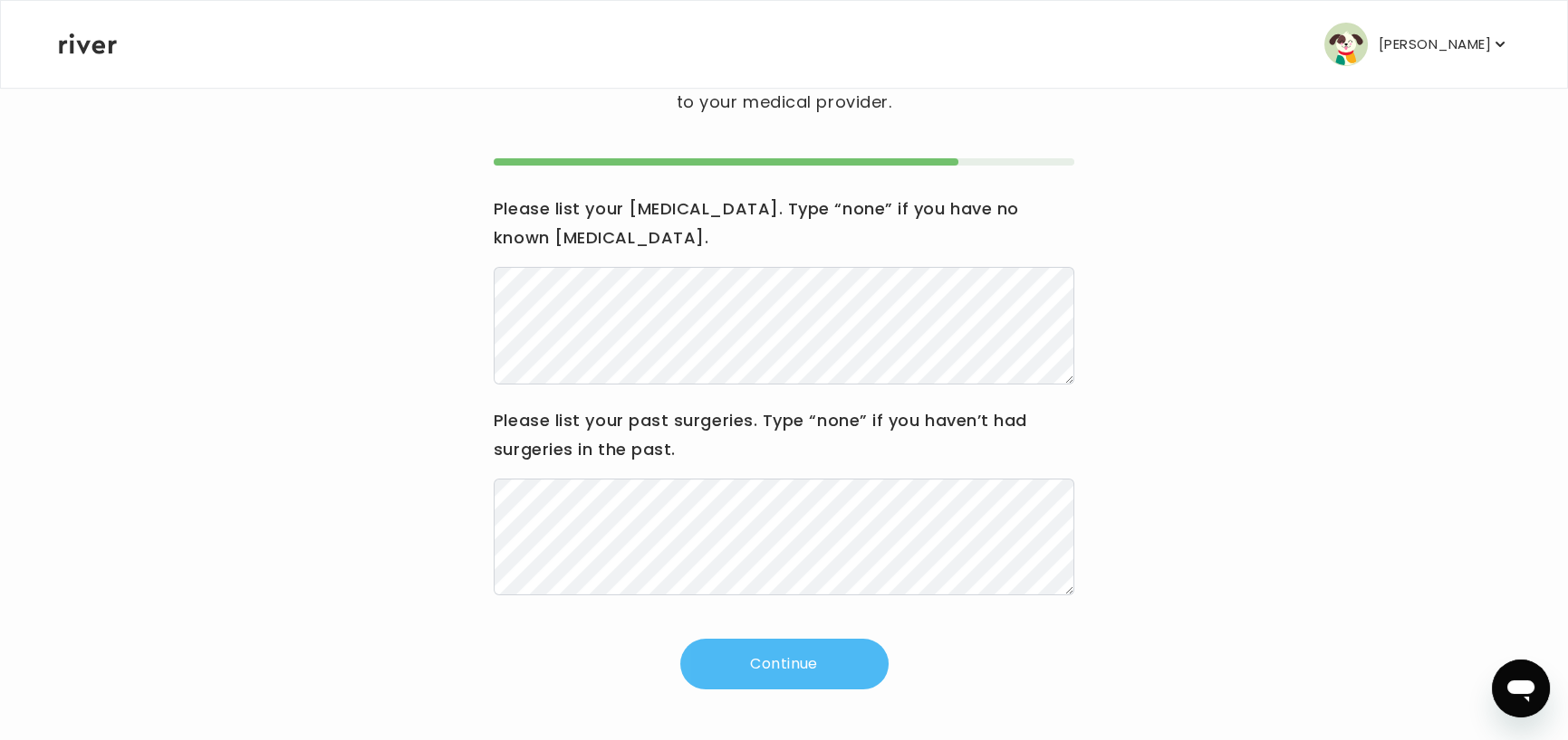
click at [820, 650] on button "Continue" at bounding box center [784, 664] width 208 height 51
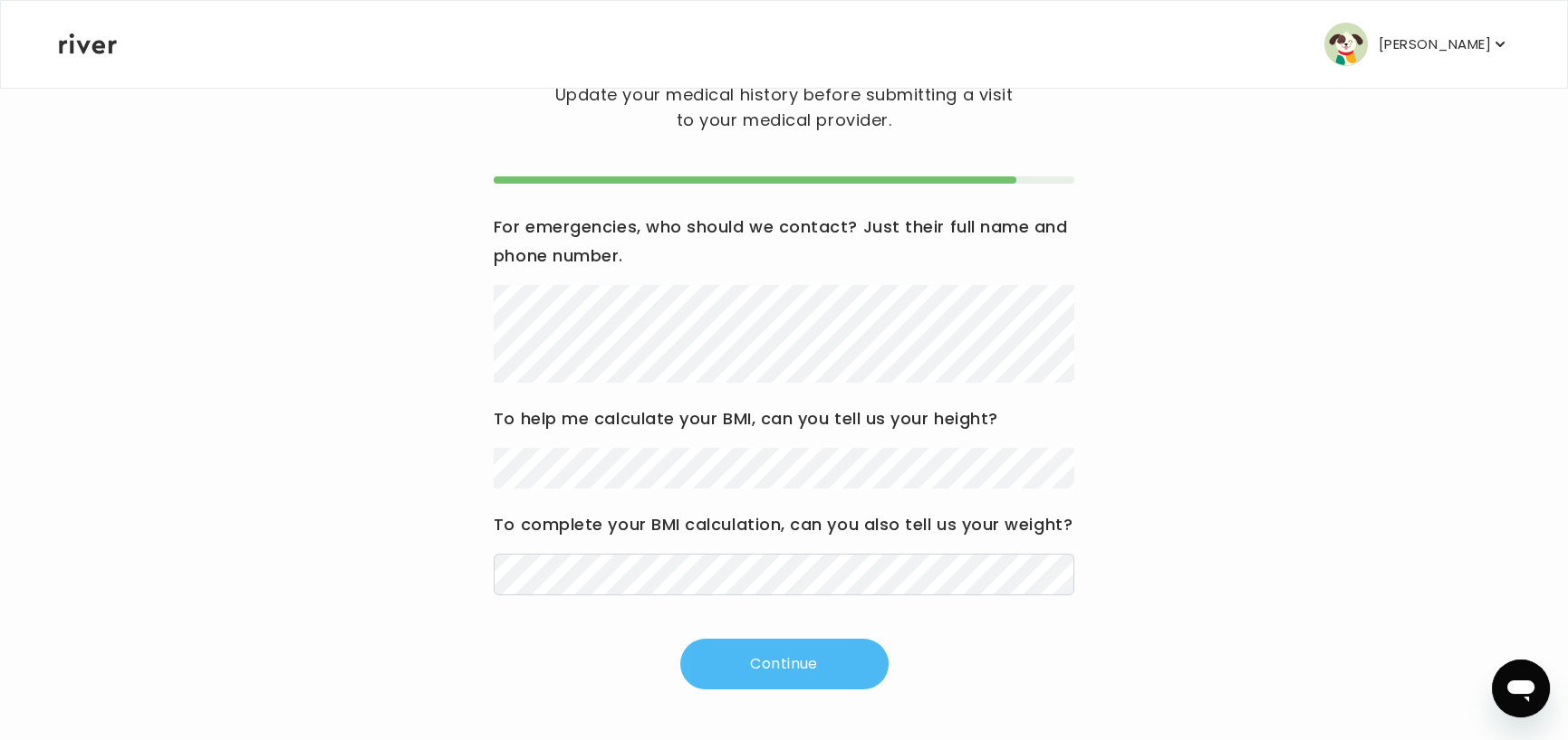
click at [831, 655] on button "Continue" at bounding box center [784, 664] width 208 height 51
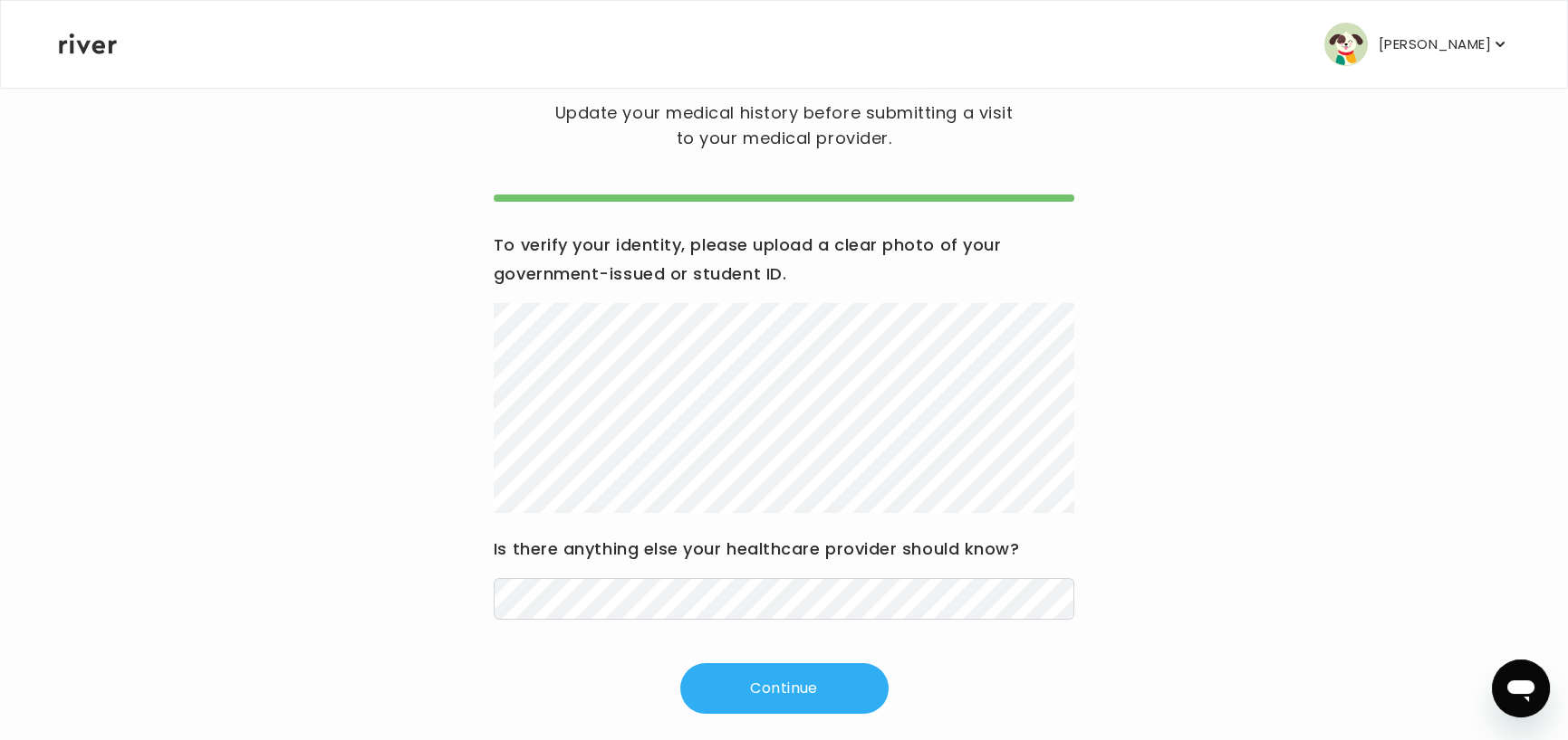
scroll to position [121, 0]
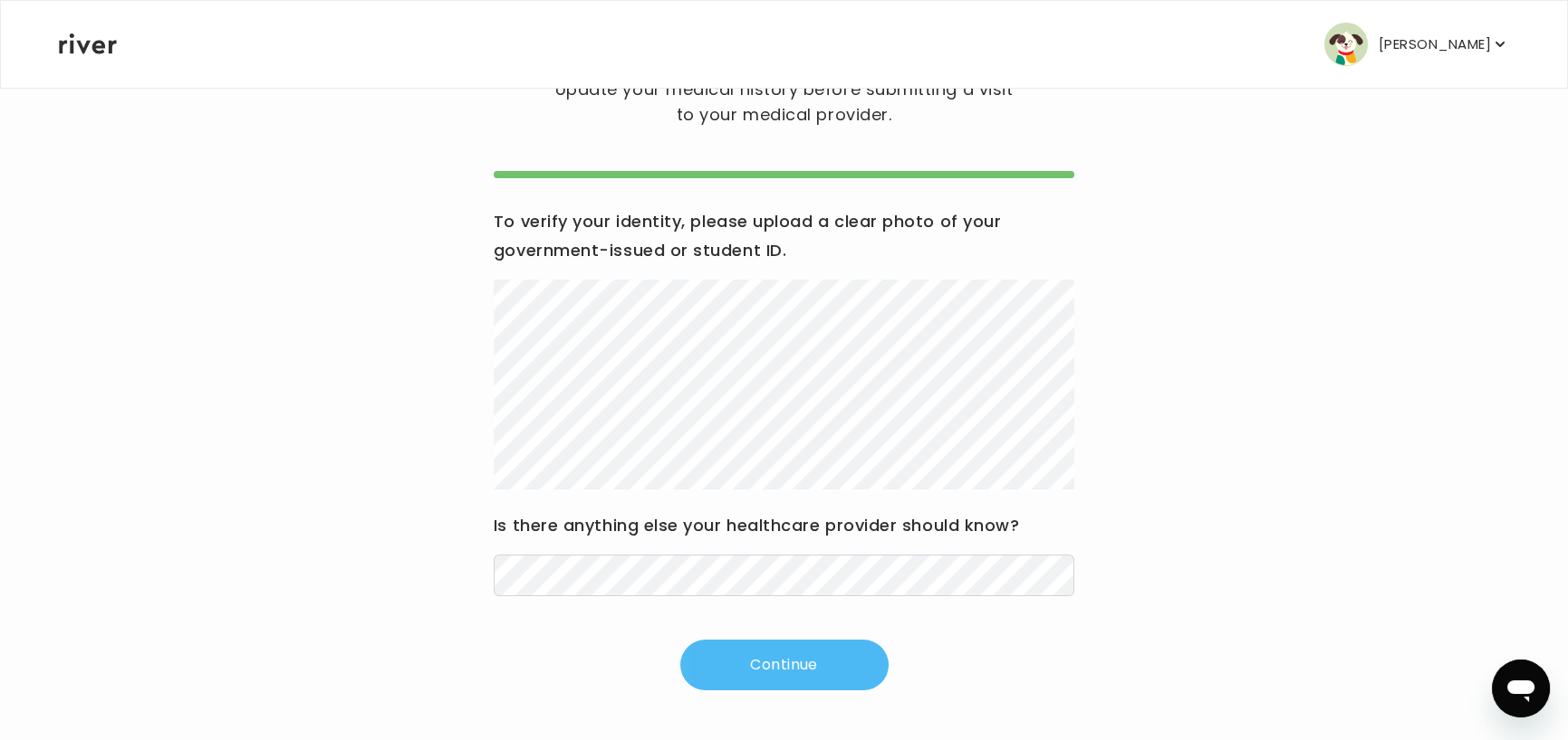
click at [851, 673] on button "Continue" at bounding box center [784, 665] width 208 height 51
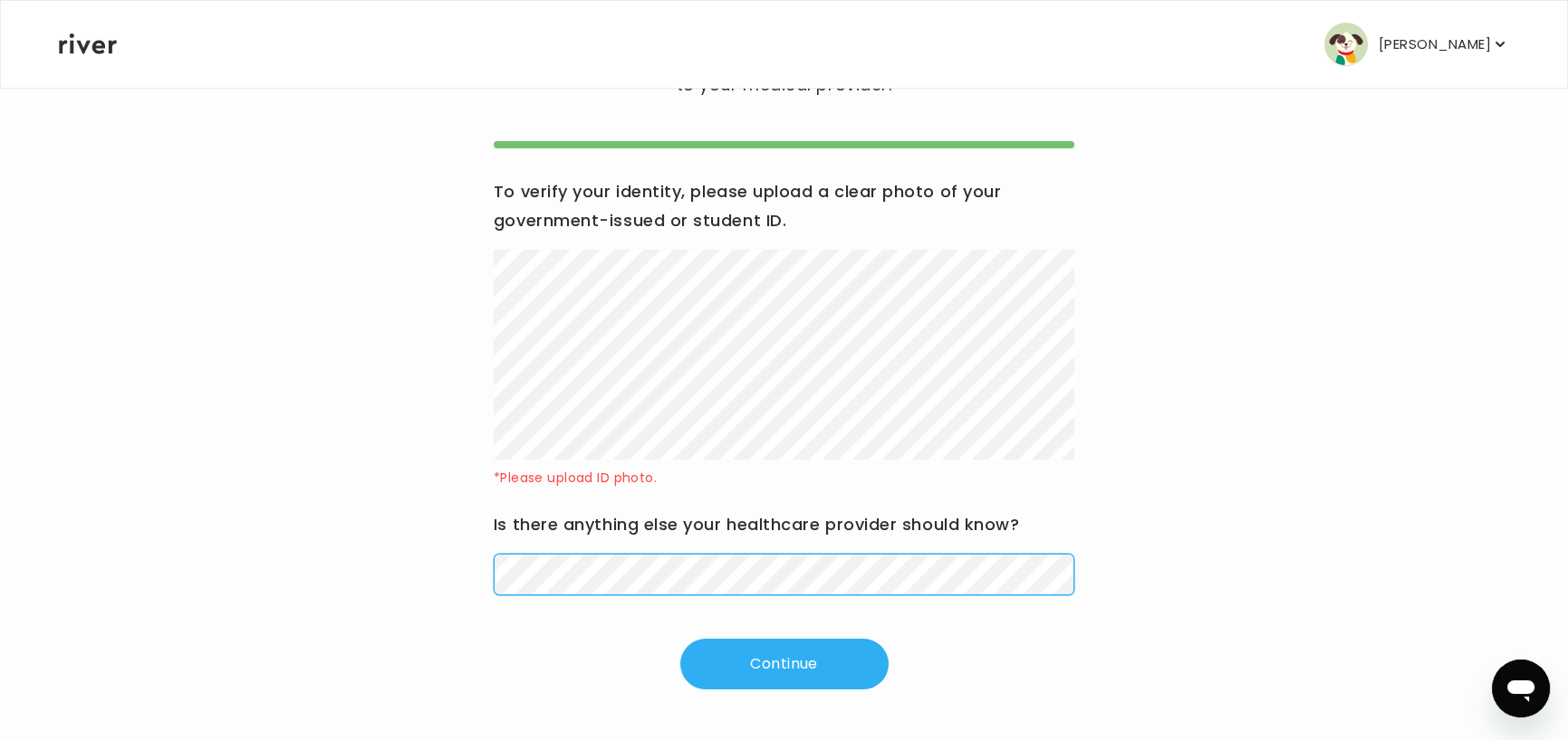
scroll to position [150, 0]
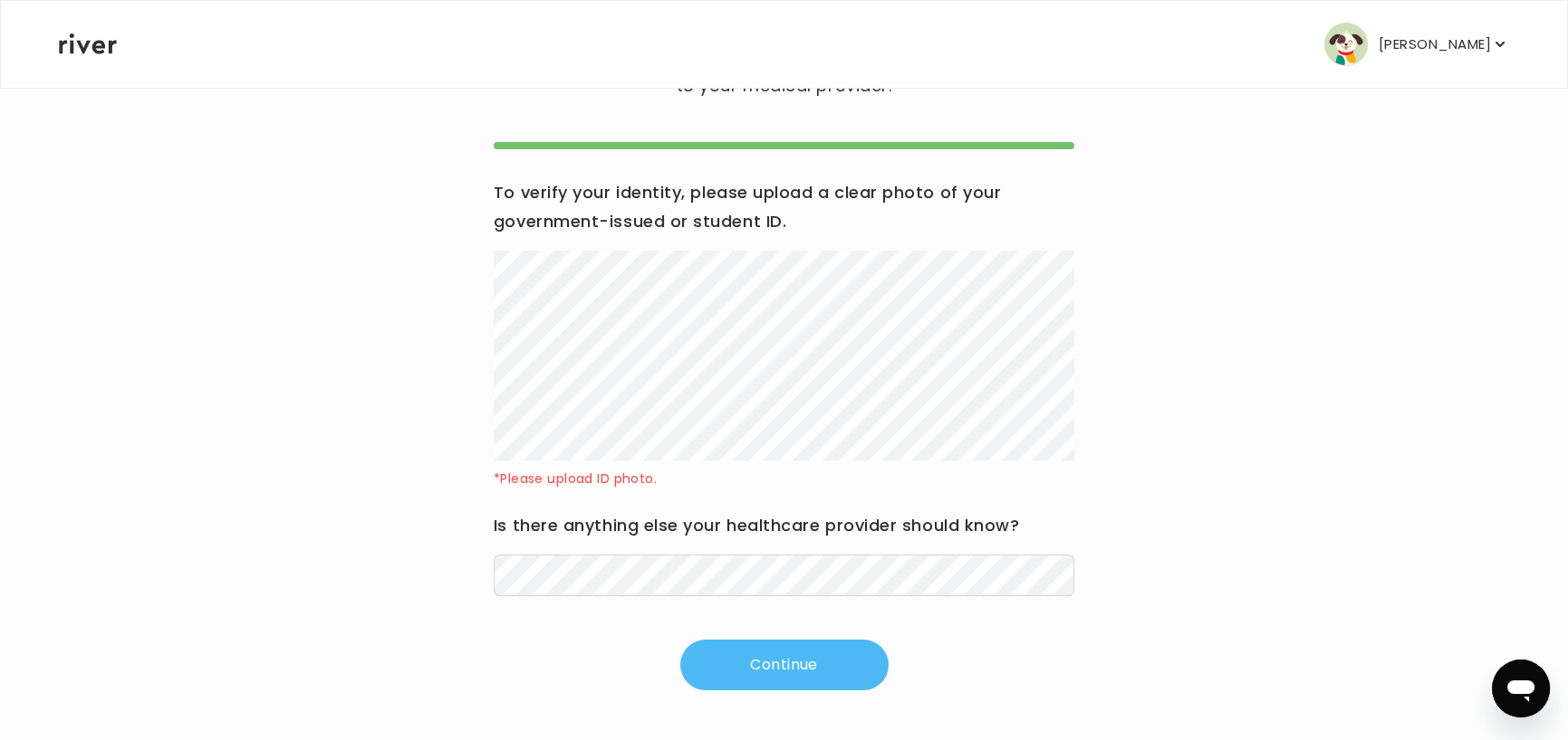
click at [823, 660] on button "Continue" at bounding box center [784, 665] width 208 height 51
drag, startPoint x: 933, startPoint y: 465, endPoint x: 199, endPoint y: 327, distance: 746.9
click at [199, 327] on div "Hi HEIDI Update your medical history before submitting a visit to your medical …" at bounding box center [784, 338] width 1452 height 703
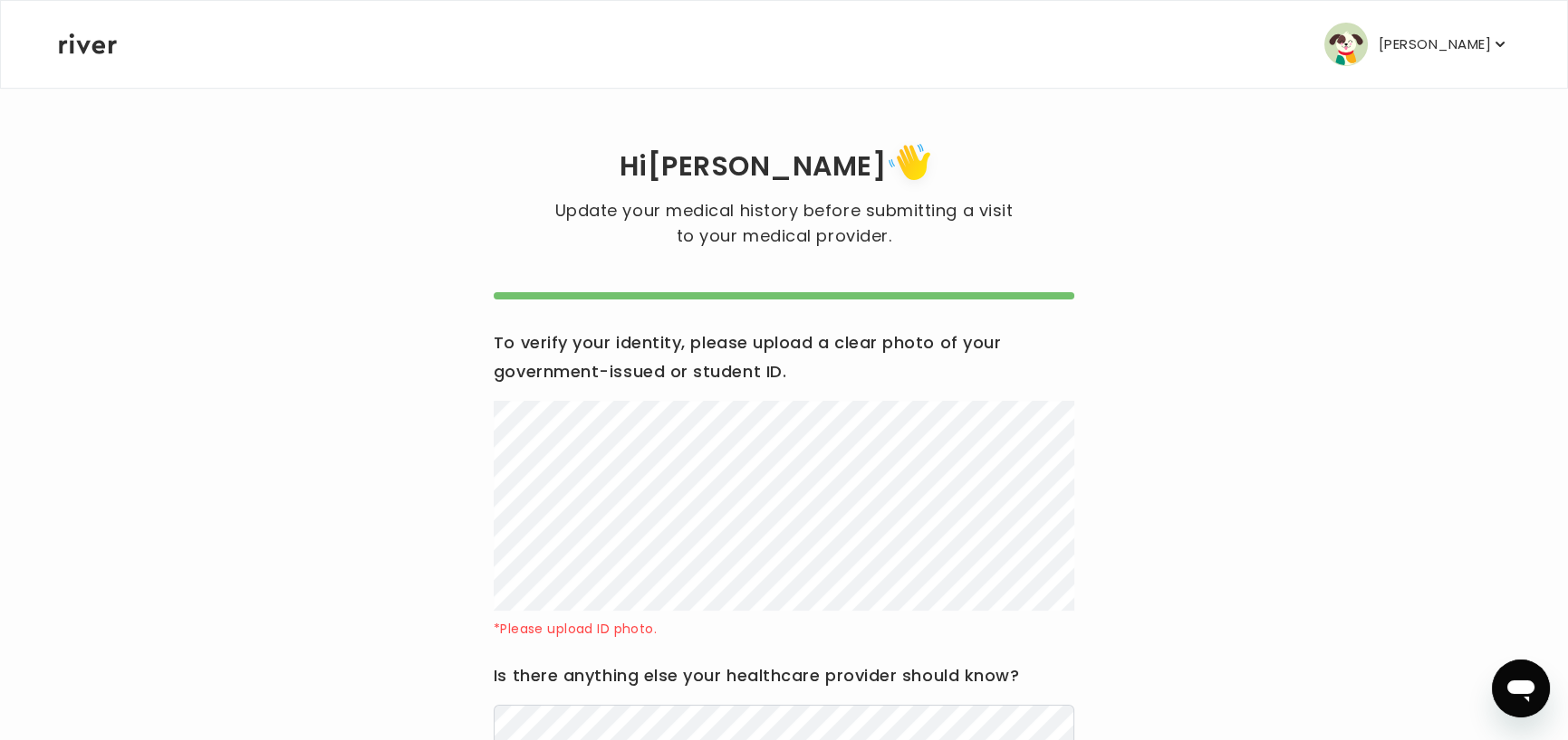
scroll to position [0, 0]
